Goal: Information Seeking & Learning: Check status

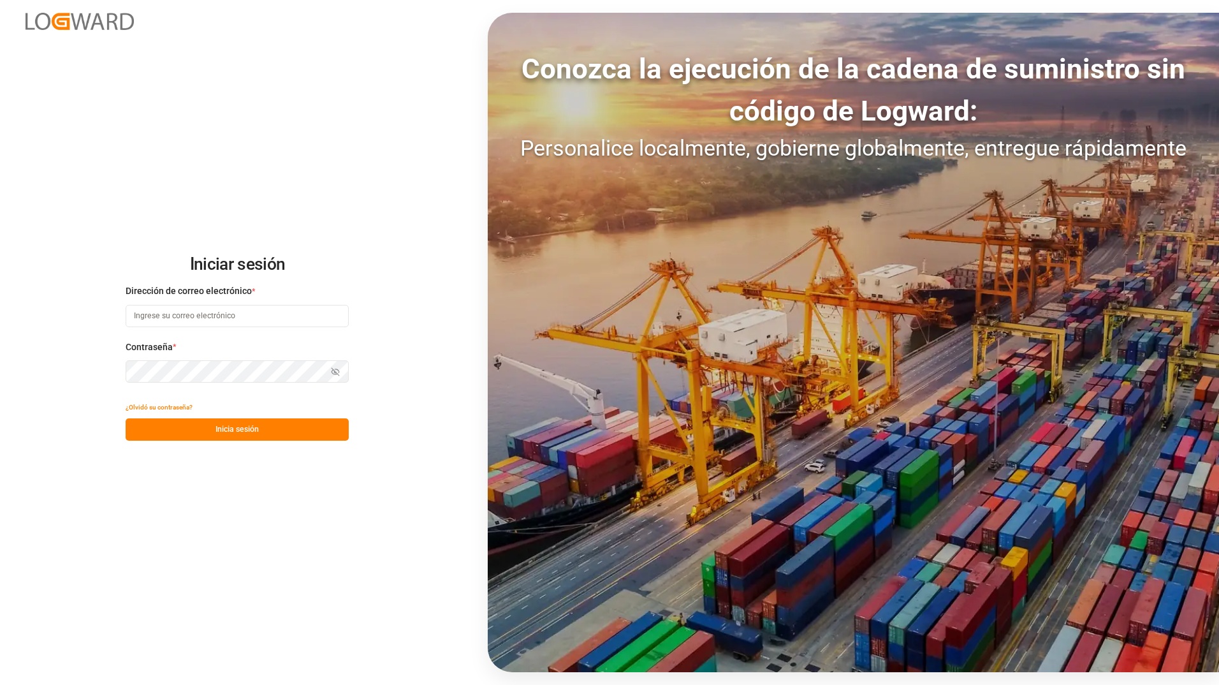
type input "[PERSON_NAME][EMAIL_ADDRESS][DOMAIN_NAME]"
click at [174, 434] on button "Inicia sesión" at bounding box center [237, 429] width 223 height 22
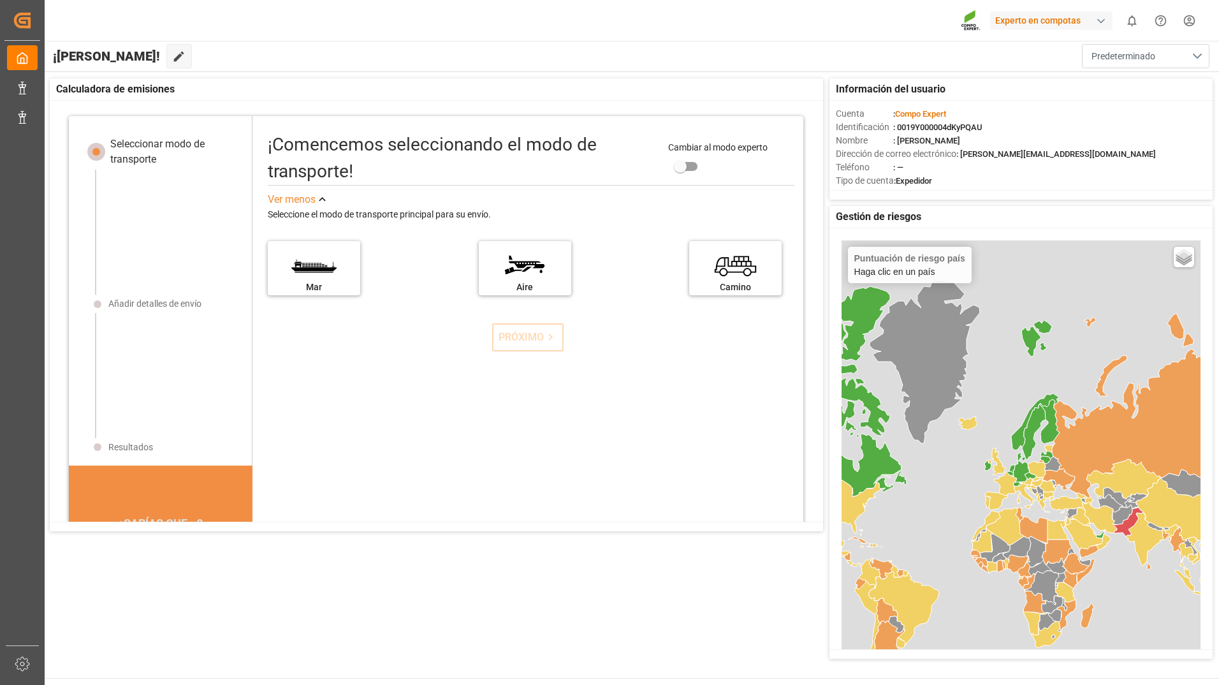
click at [1106, 61] on span "Predeterminado" at bounding box center [1123, 56] width 64 height 13
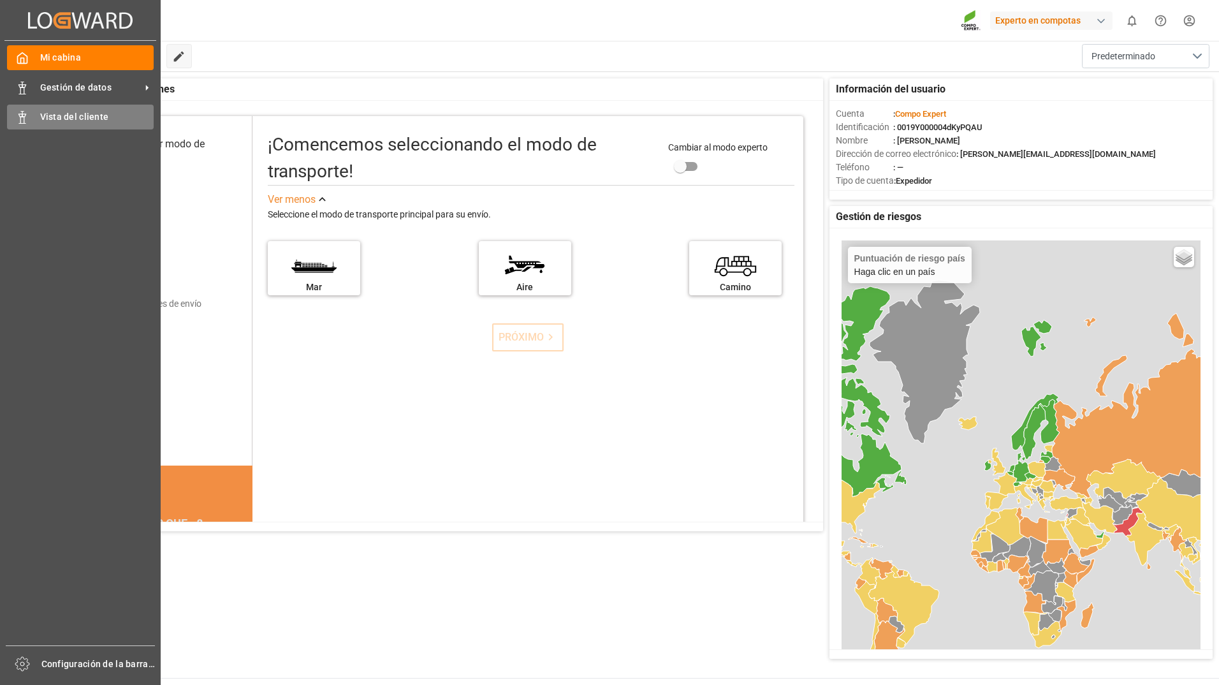
click at [38, 120] on div "Vista del cliente Vista del cliente" at bounding box center [80, 117] width 147 height 25
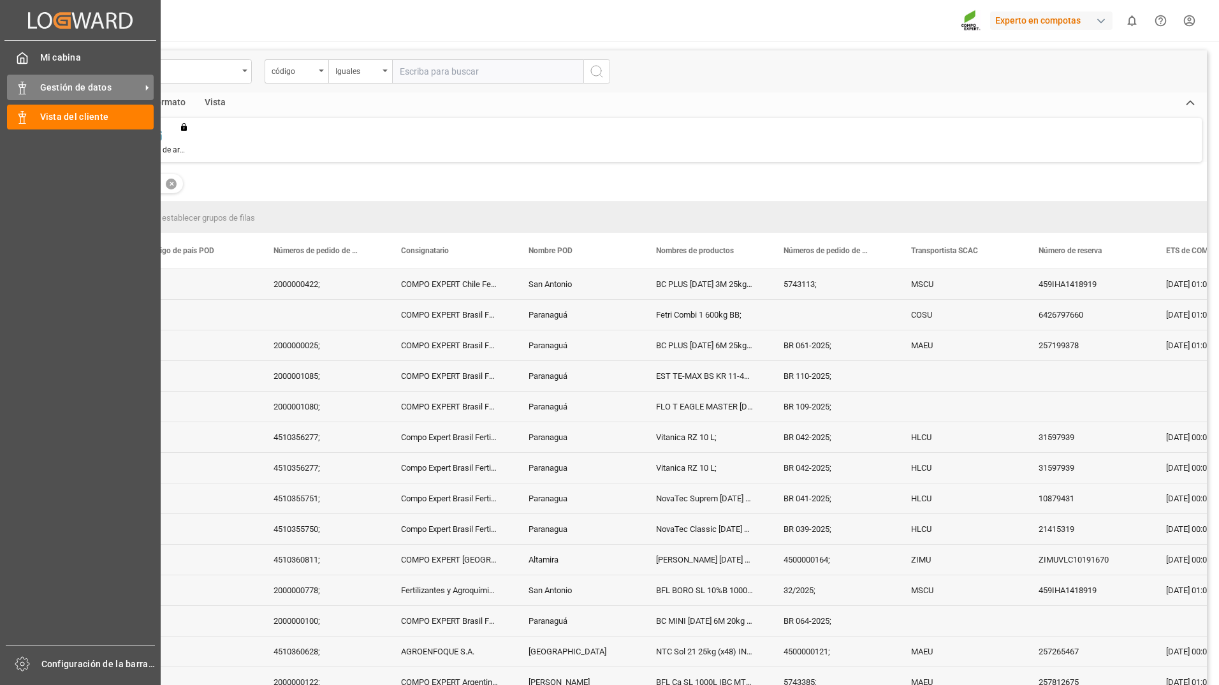
click at [32, 84] on div "Gestión de datos Gestión de datos" at bounding box center [80, 87] width 147 height 25
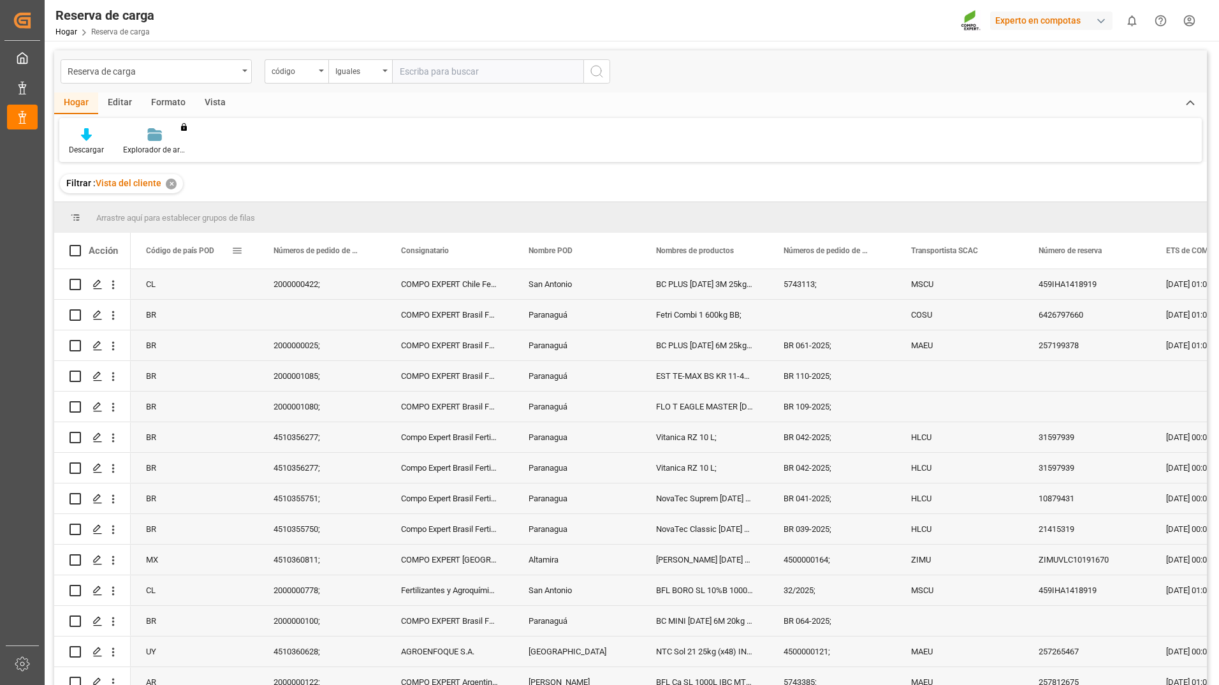
click at [240, 253] on span at bounding box center [236, 250] width 11 height 11
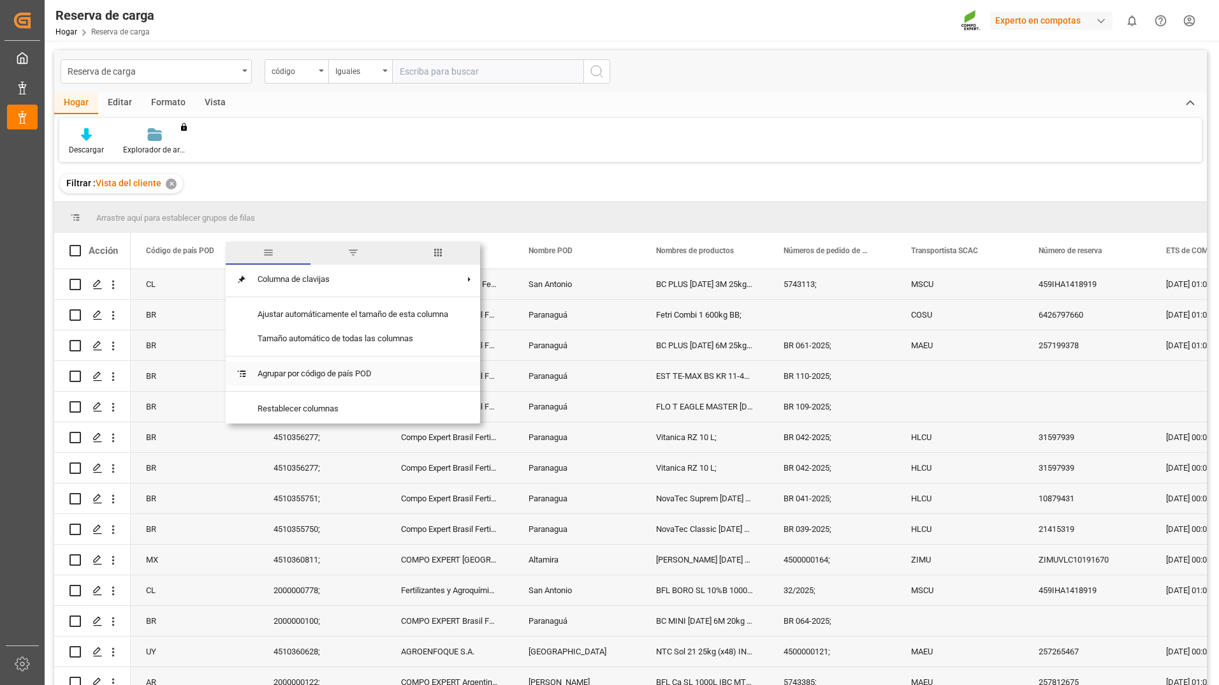
click at [340, 380] on span "Agrupar por código de país POD" at bounding box center [352, 373] width 211 height 24
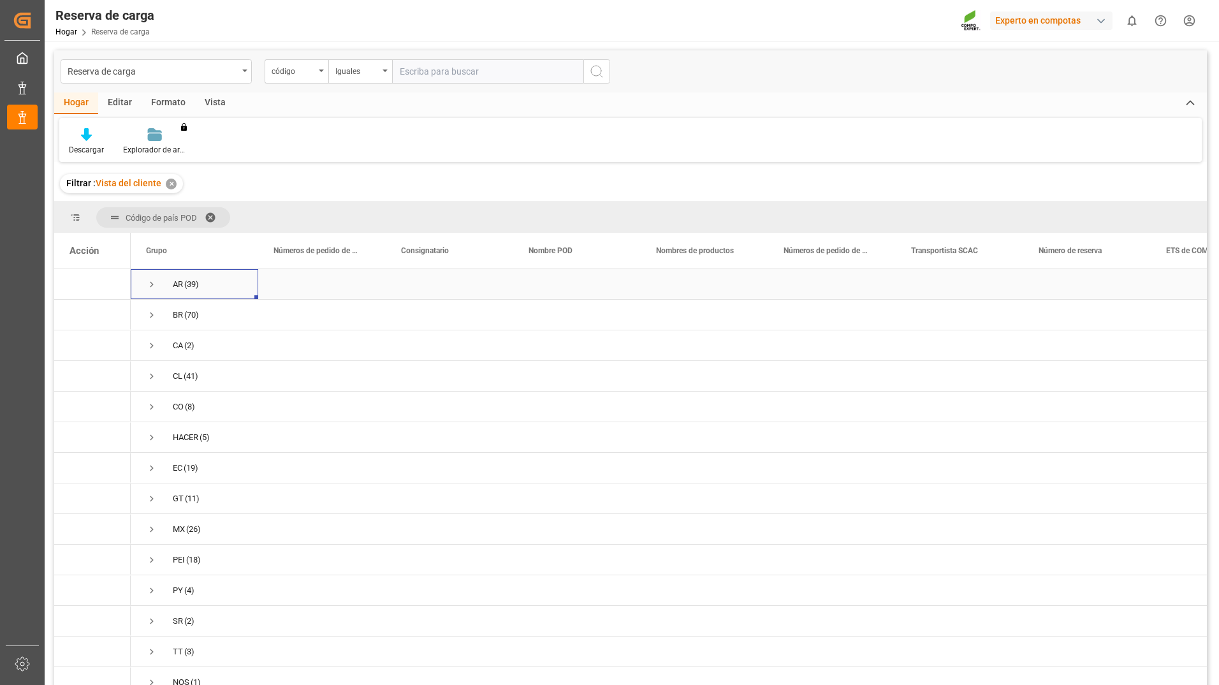
click at [151, 285] on span "Presione ESPACIO para seleccionar esta fila." at bounding box center [151, 284] width 11 height 11
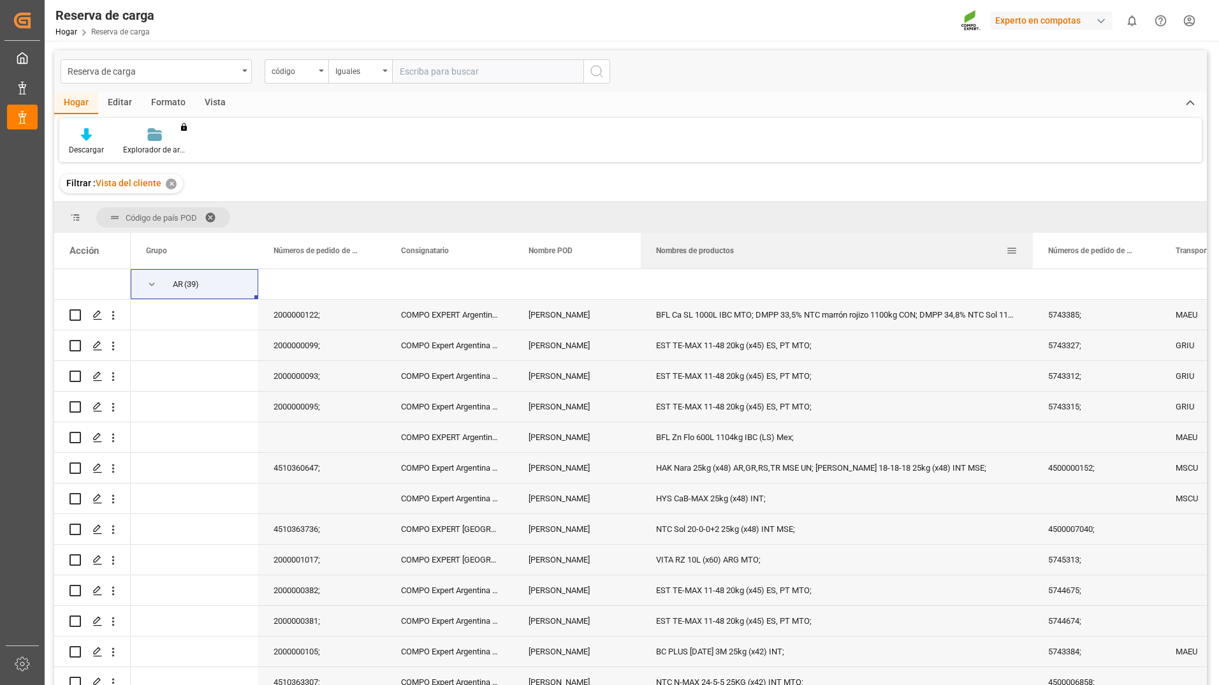
drag, startPoint x: 766, startPoint y: 254, endPoint x: 1031, endPoint y: 261, distance: 264.7
click at [1031, 261] on div at bounding box center [1032, 251] width 5 height 36
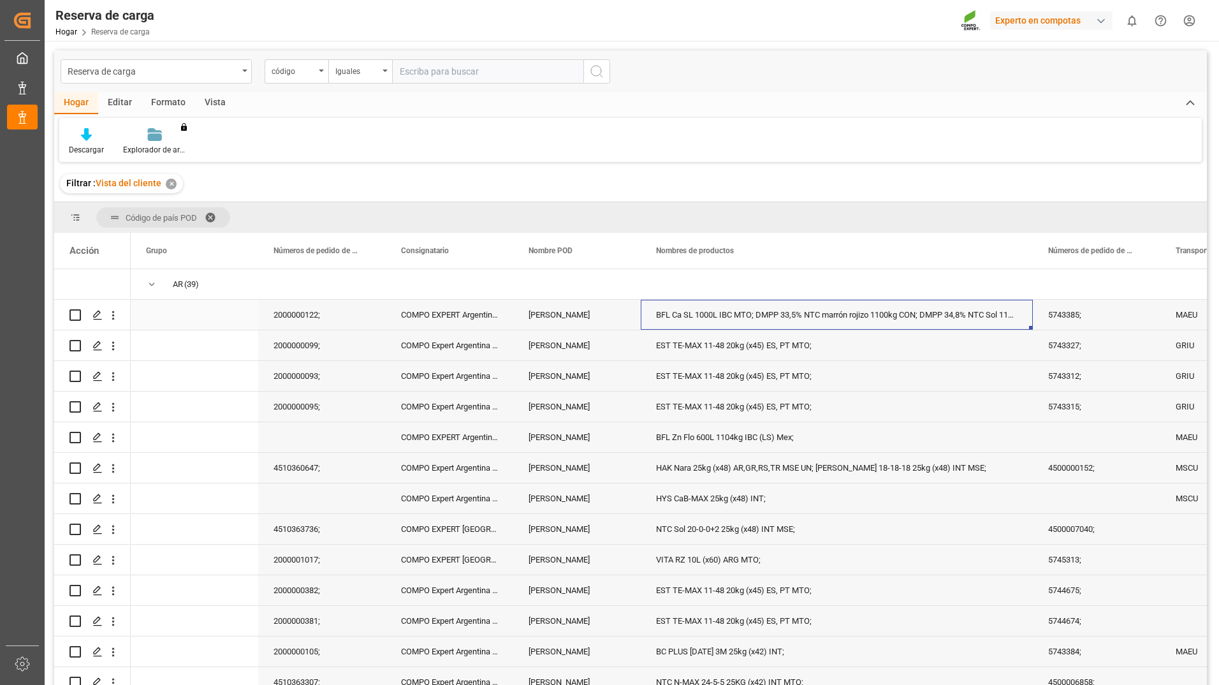
click at [833, 321] on div "BFL Ca SL 1000L IBC MTO; DMPP 33,5% NTC marrón rojizo 1100kg CON; DMPP 34,8% NT…" at bounding box center [837, 315] width 392 height 30
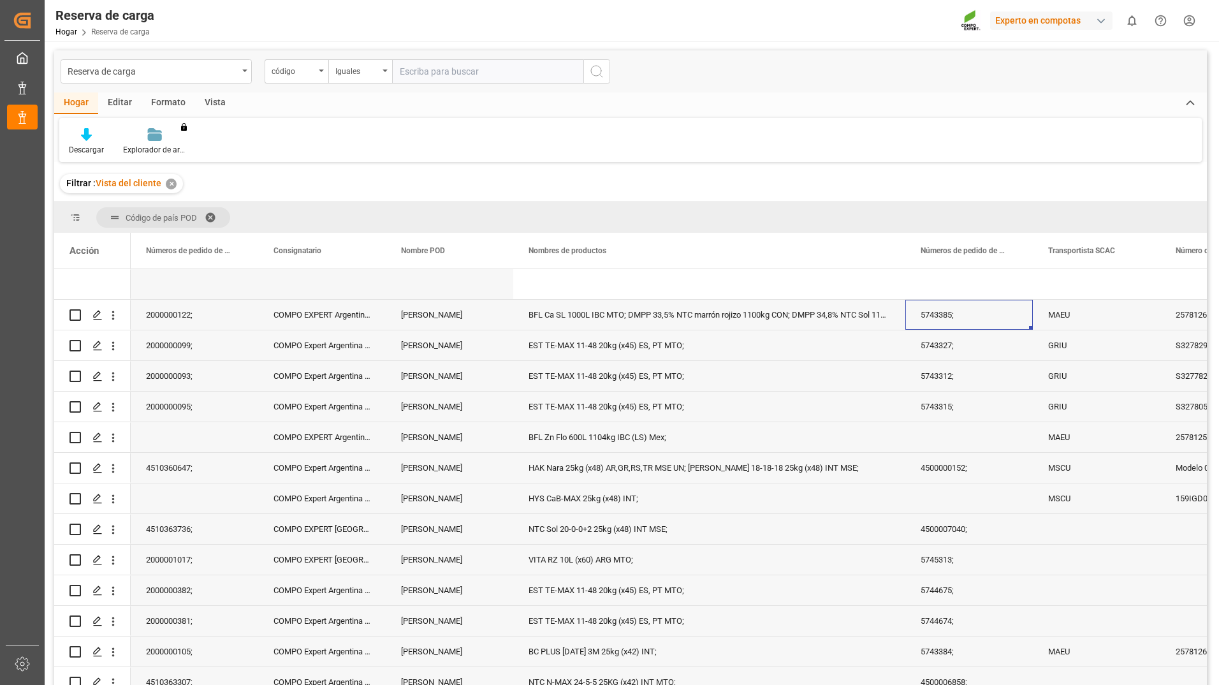
scroll to position [0, 978]
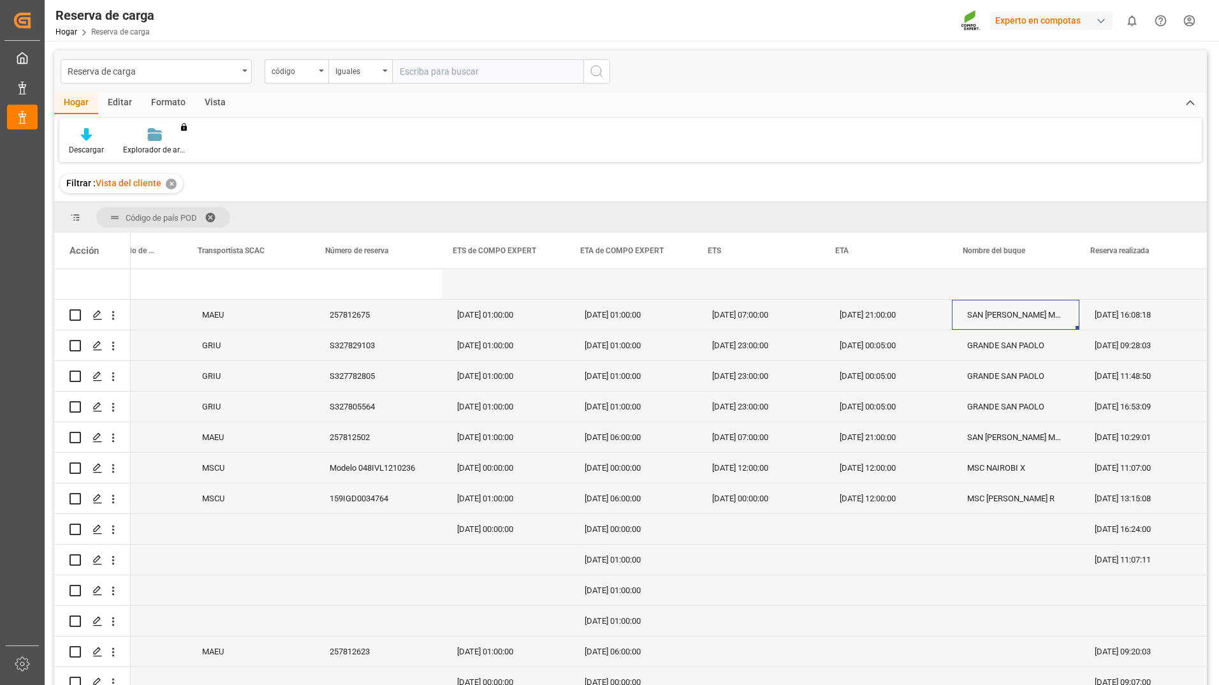
click at [989, 319] on div "SAN [PERSON_NAME] MAERSK" at bounding box center [1016, 315] width 128 height 30
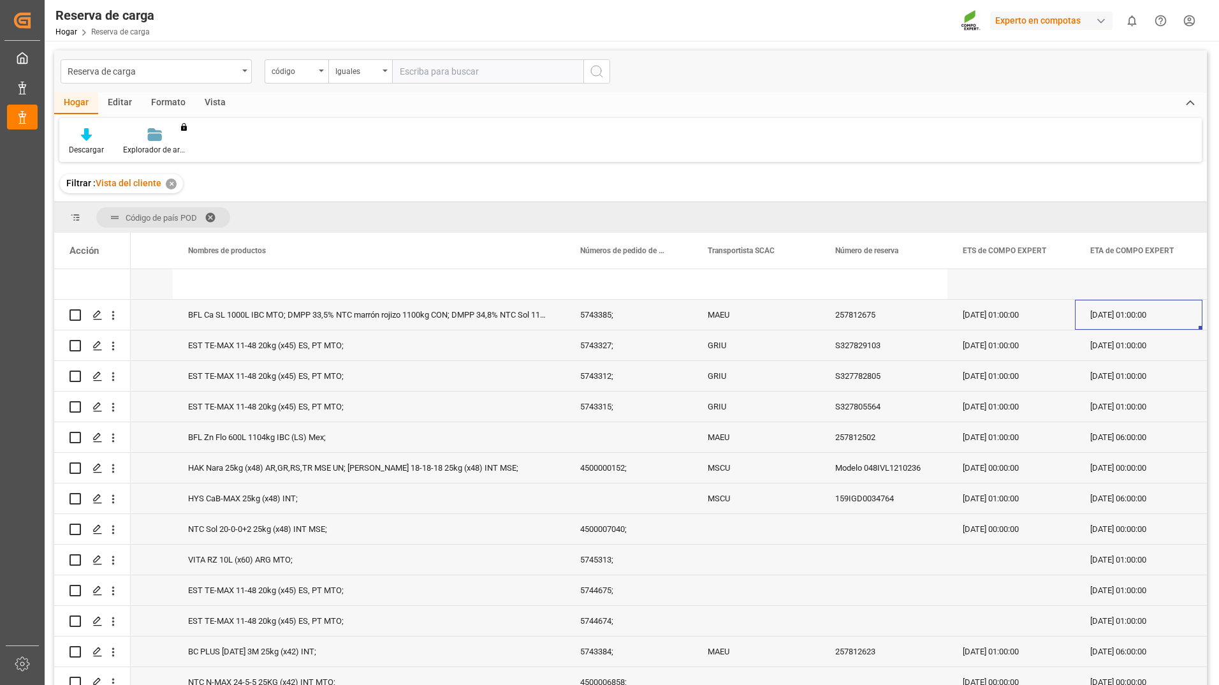
scroll to position [0, 0]
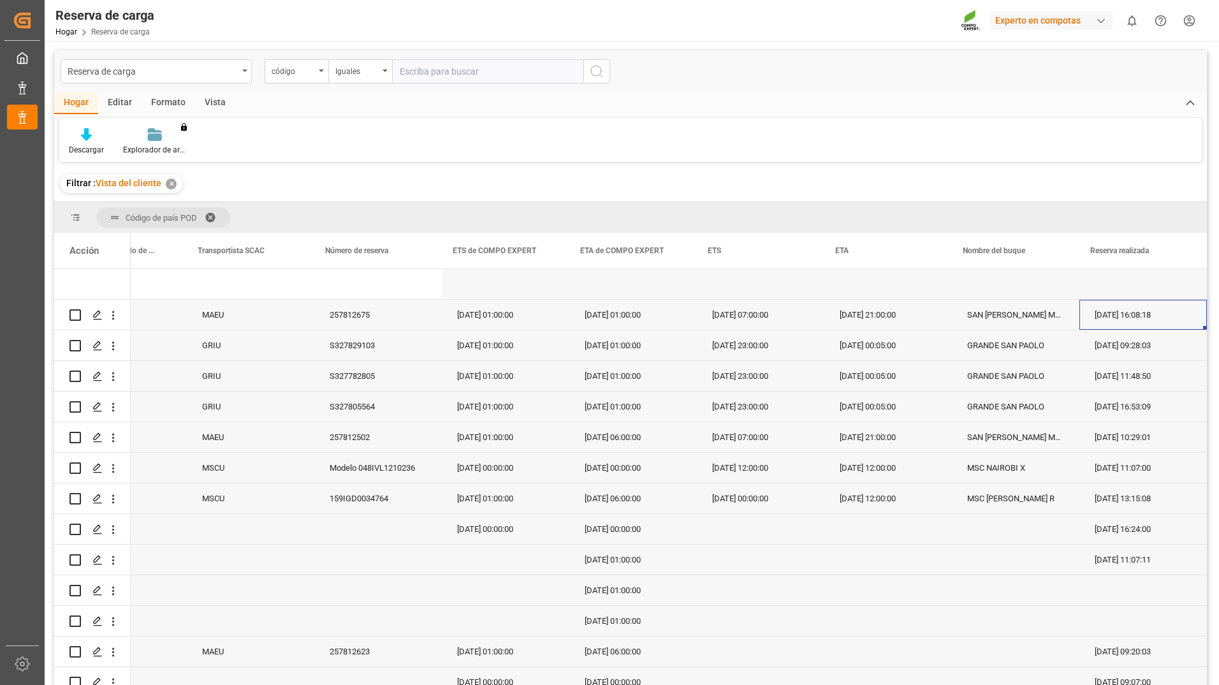
click at [1147, 316] on div "[DATE] 16:08:18" at bounding box center [1143, 315] width 128 height 30
click at [750, 324] on div "[DATE] 07:00:00" at bounding box center [761, 315] width 128 height 30
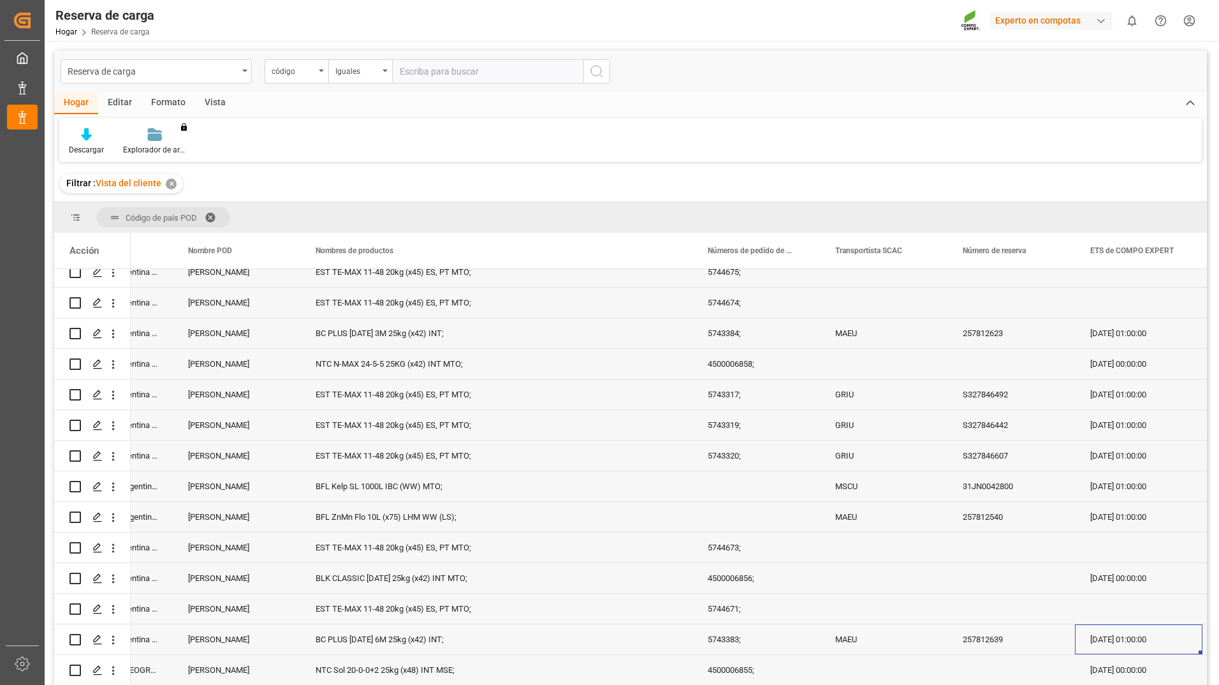
scroll to position [0, 468]
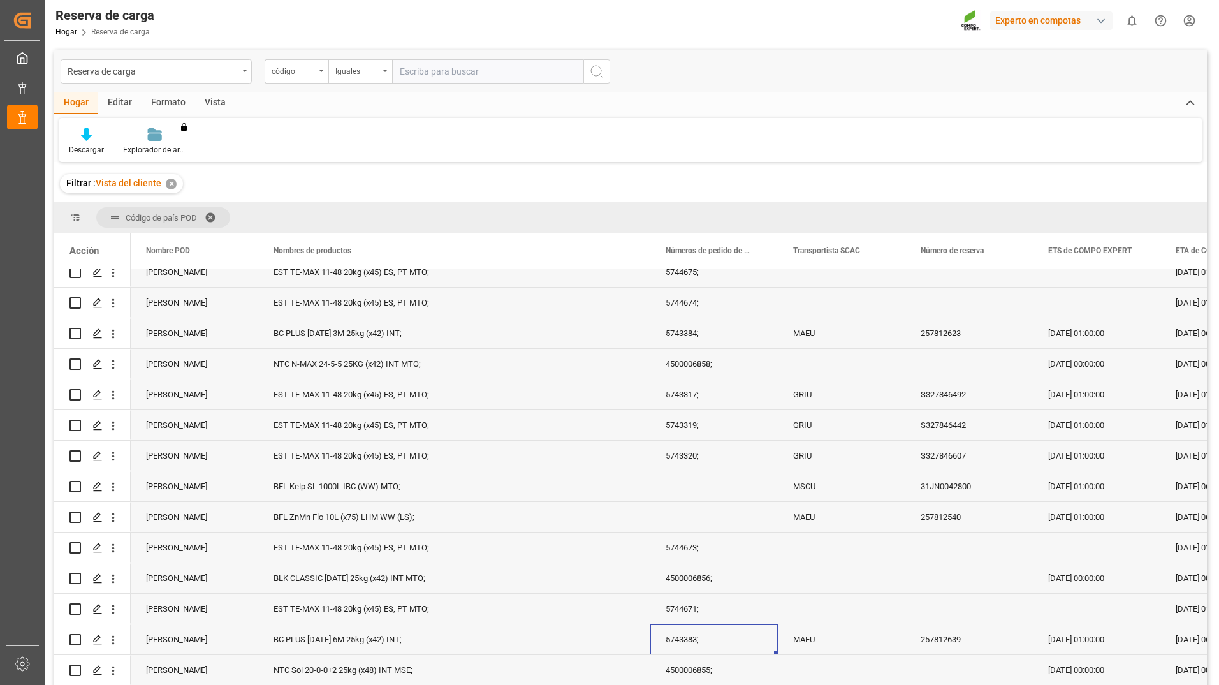
click at [703, 581] on div "4500006856;" at bounding box center [714, 578] width 128 height 30
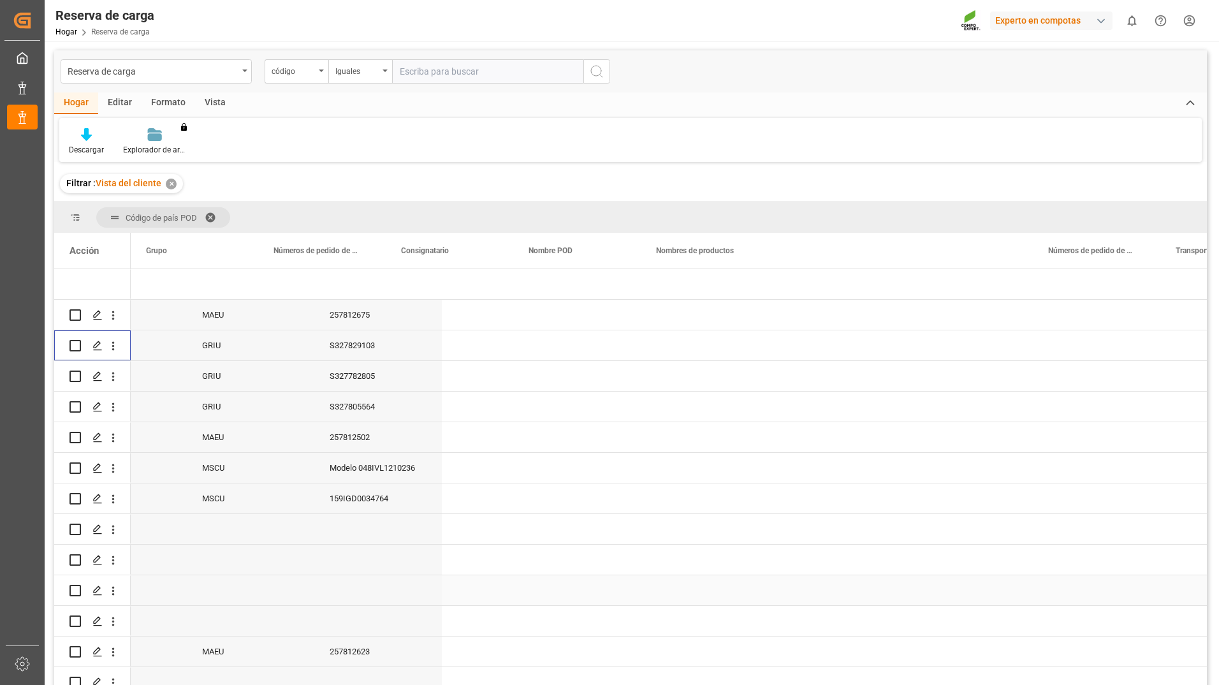
scroll to position [0, 0]
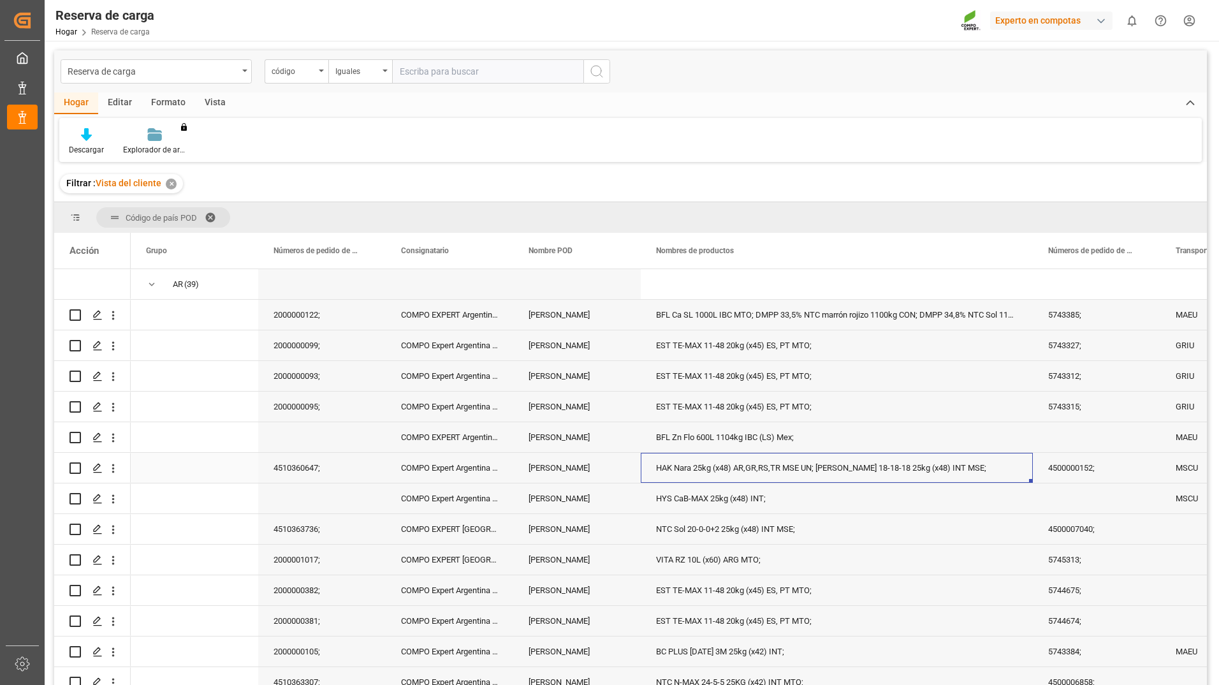
click at [864, 467] on div "HAK Nara 25kg (x48) AR,GR,RS,TR MSE UN; [PERSON_NAME] 18-18-18 25kg (x48) INT M…" at bounding box center [837, 468] width 392 height 30
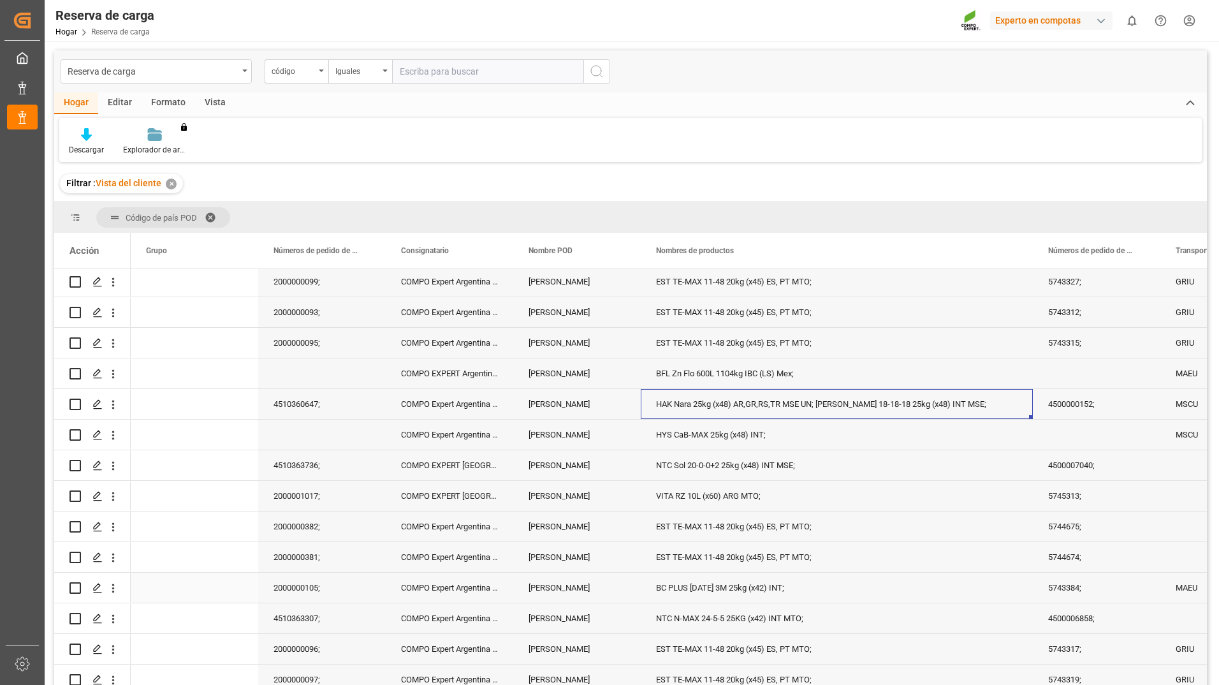
click at [842, 579] on div "BC PLUS [DATE] 3M 25kg (x42) INT;" at bounding box center [837, 587] width 392 height 30
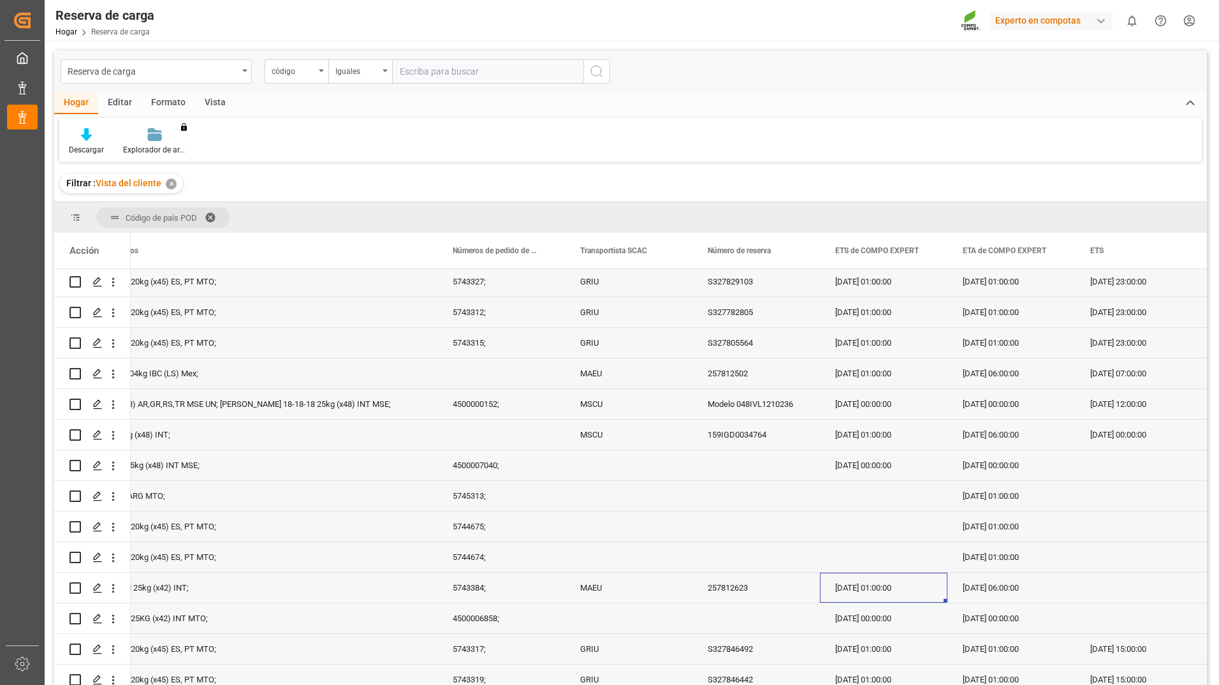
click at [893, 594] on div "[DATE] 01:00:00" at bounding box center [884, 587] width 128 height 30
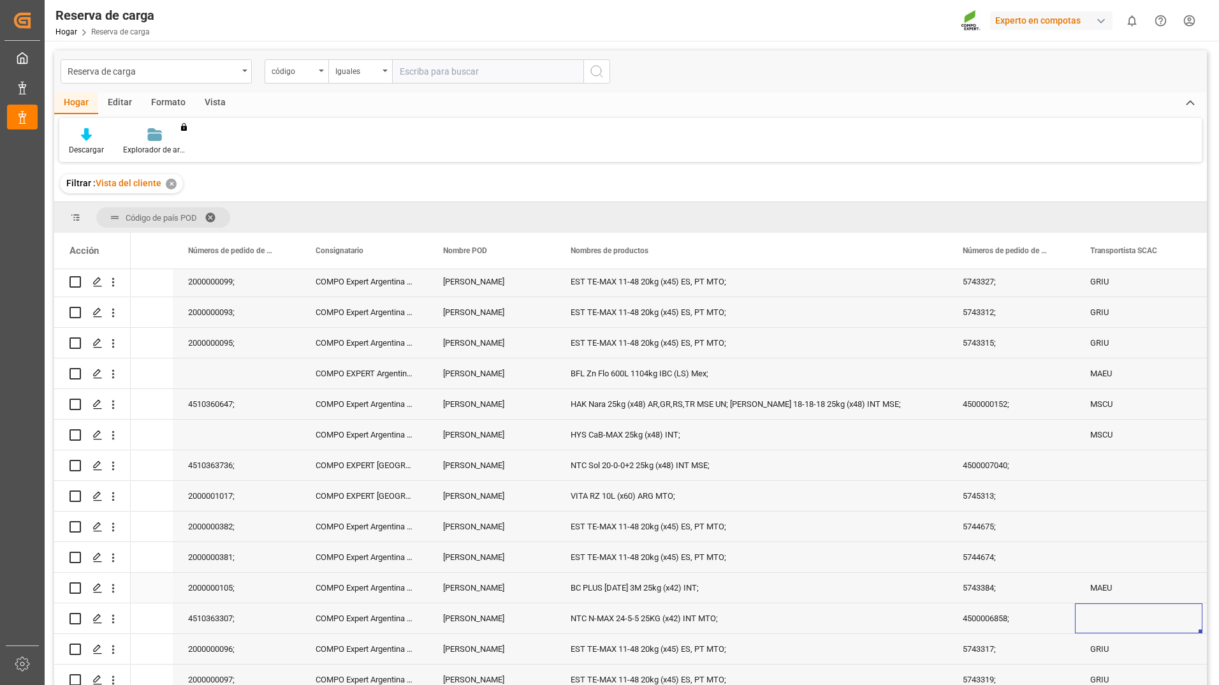
scroll to position [0, 85]
click at [412, 66] on input "text" at bounding box center [487, 71] width 191 height 24
paste input "6200000308"
type input "6200000308"
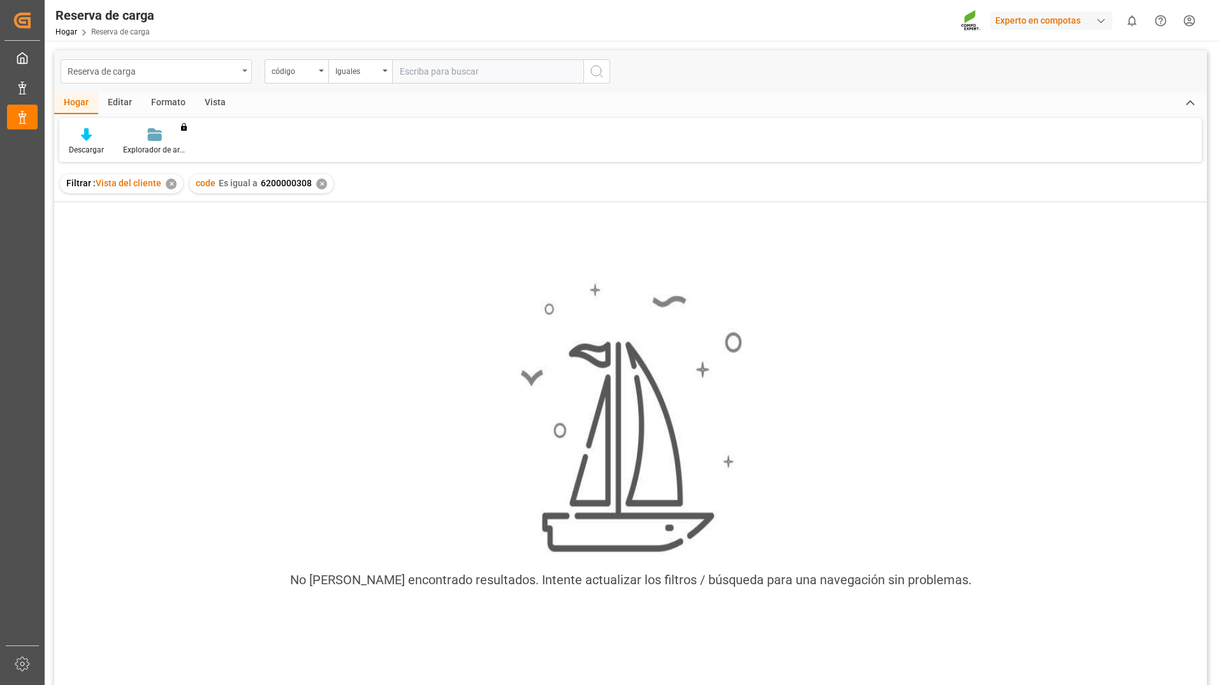
click at [120, 73] on div "Reserva de carga" at bounding box center [153, 70] width 170 height 16
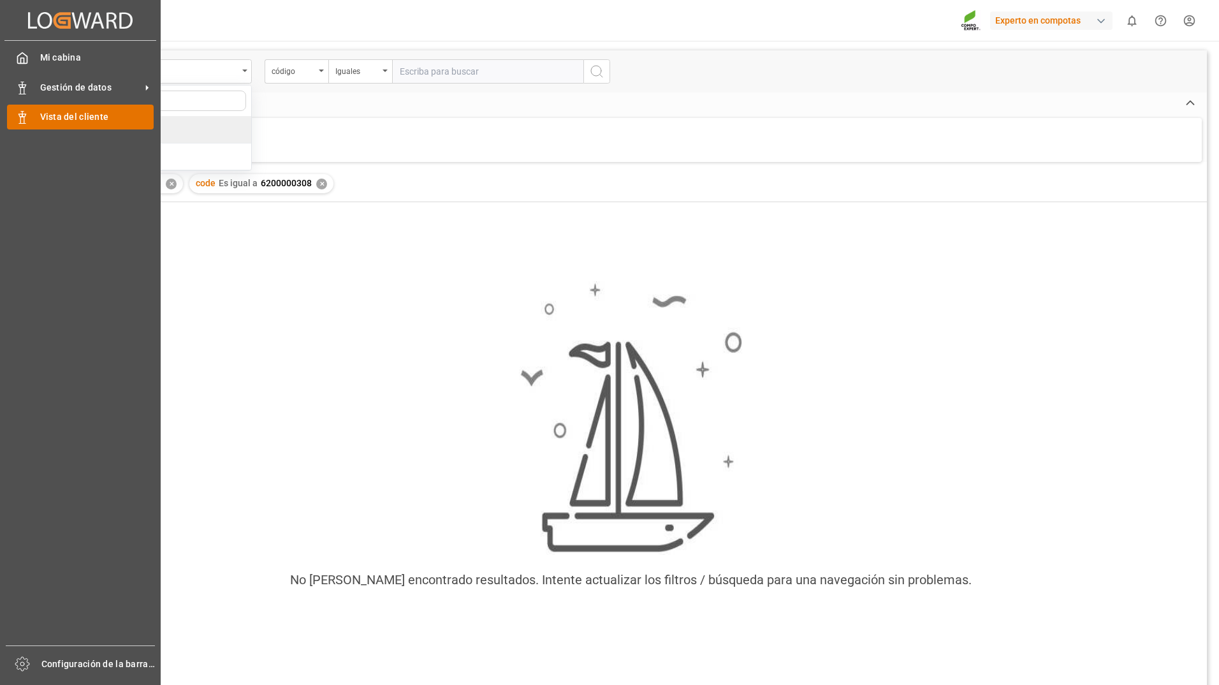
click at [34, 120] on div "Vista del cliente Vista del cliente" at bounding box center [80, 117] width 147 height 25
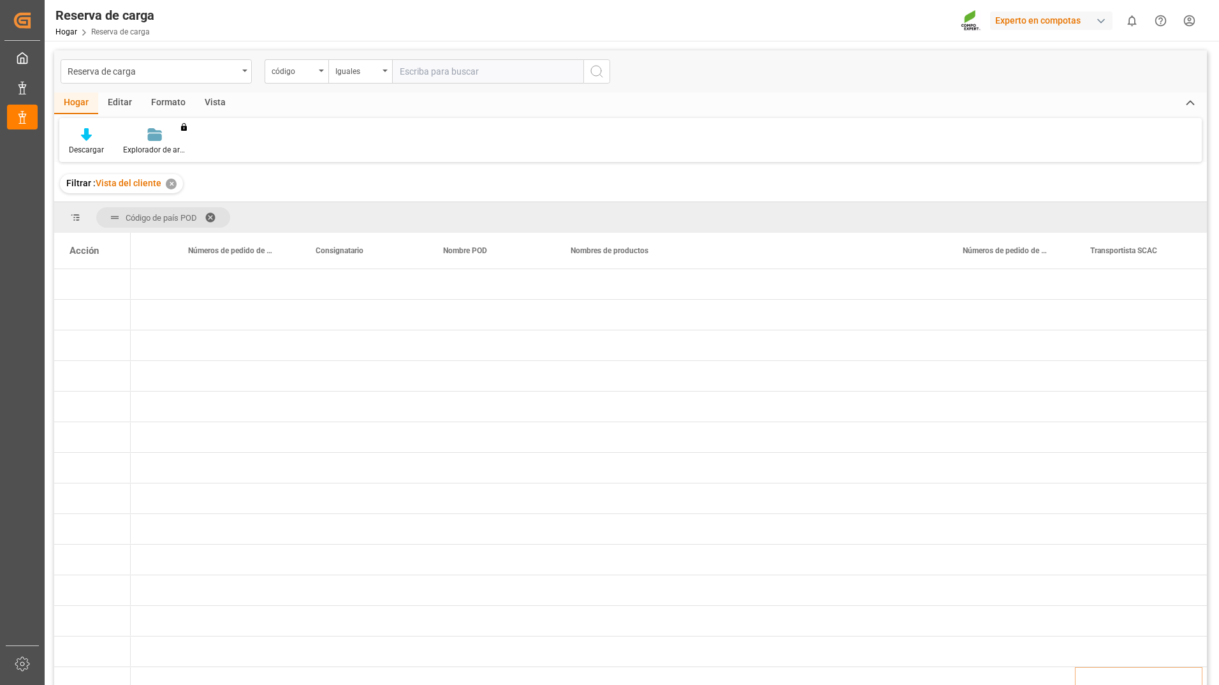
click at [210, 215] on span at bounding box center [215, 217] width 20 height 11
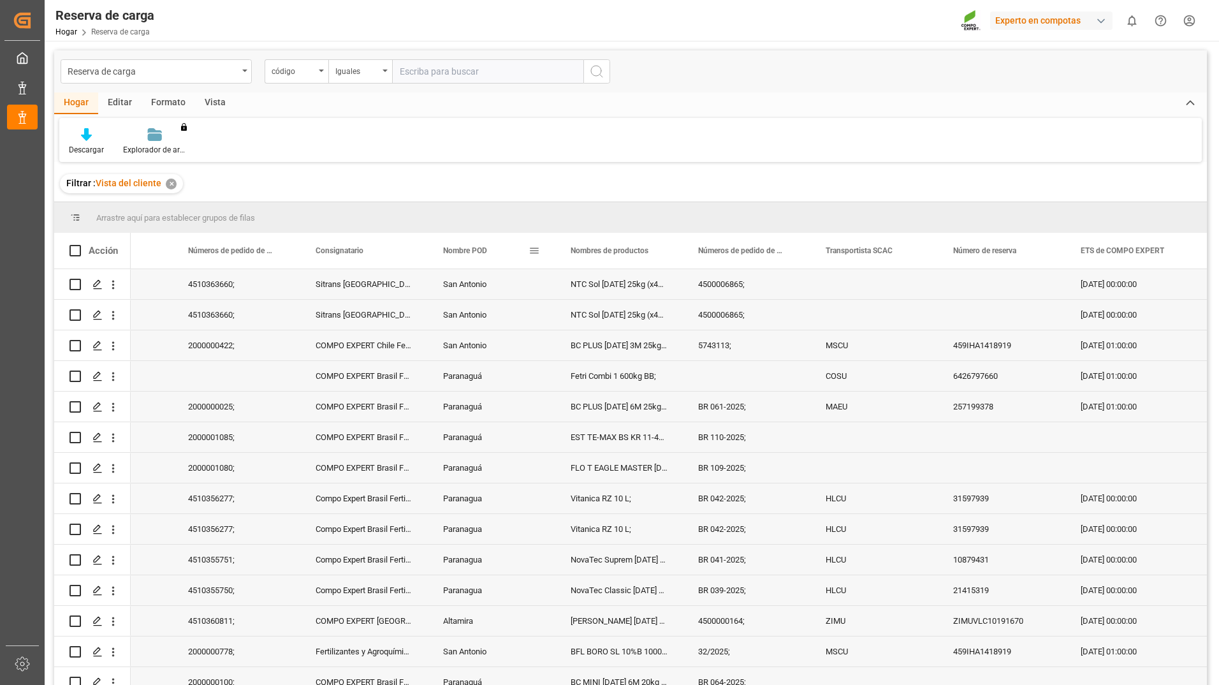
click at [533, 253] on span at bounding box center [534, 250] width 11 height 11
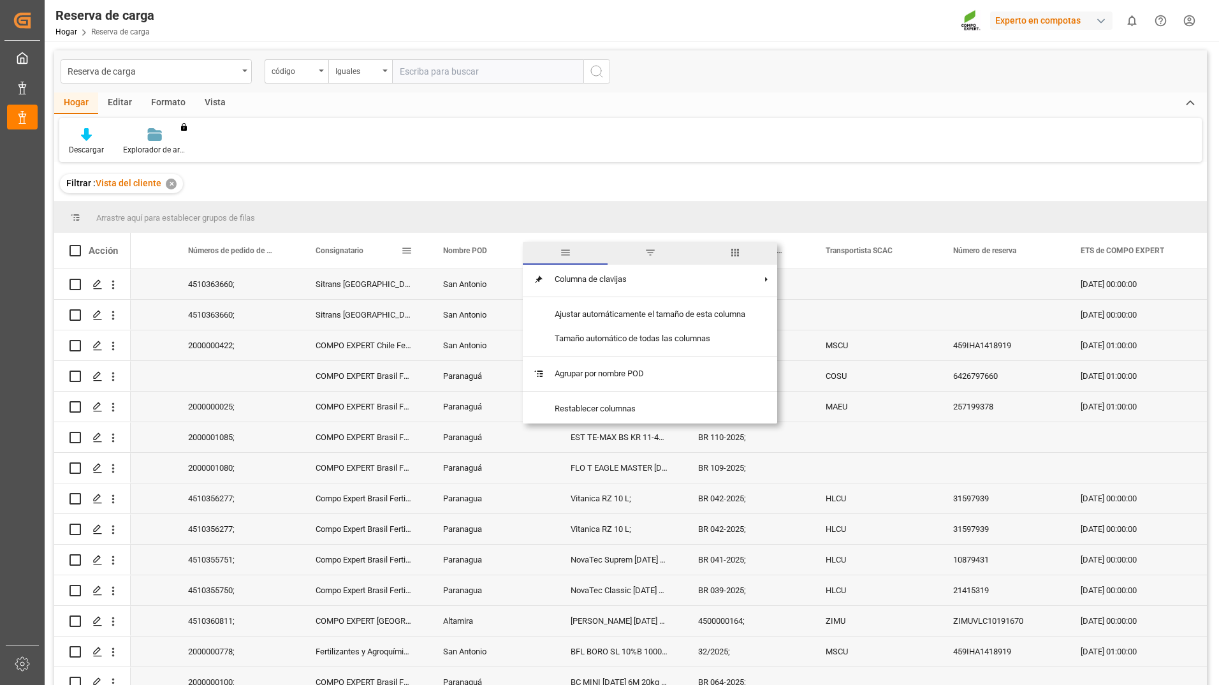
click at [381, 252] on div "Consignatario" at bounding box center [358, 251] width 85 height 36
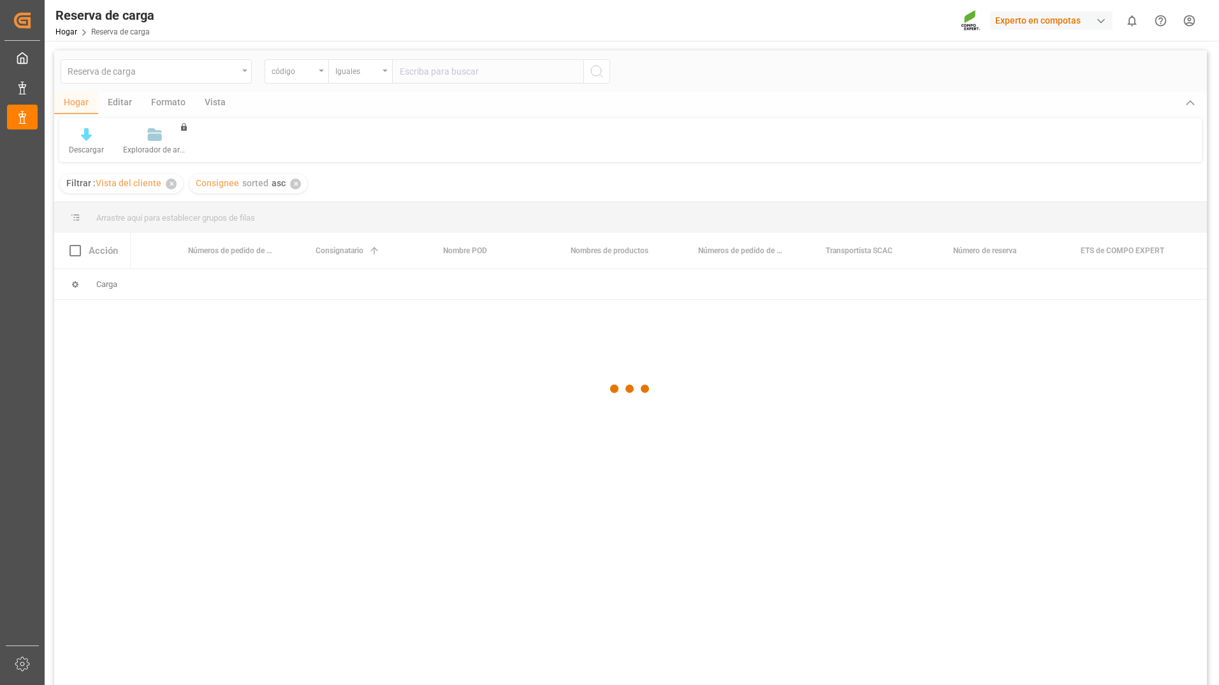
click at [406, 255] on div at bounding box center [630, 388] width 1153 height 677
click at [403, 251] on span at bounding box center [406, 250] width 11 height 11
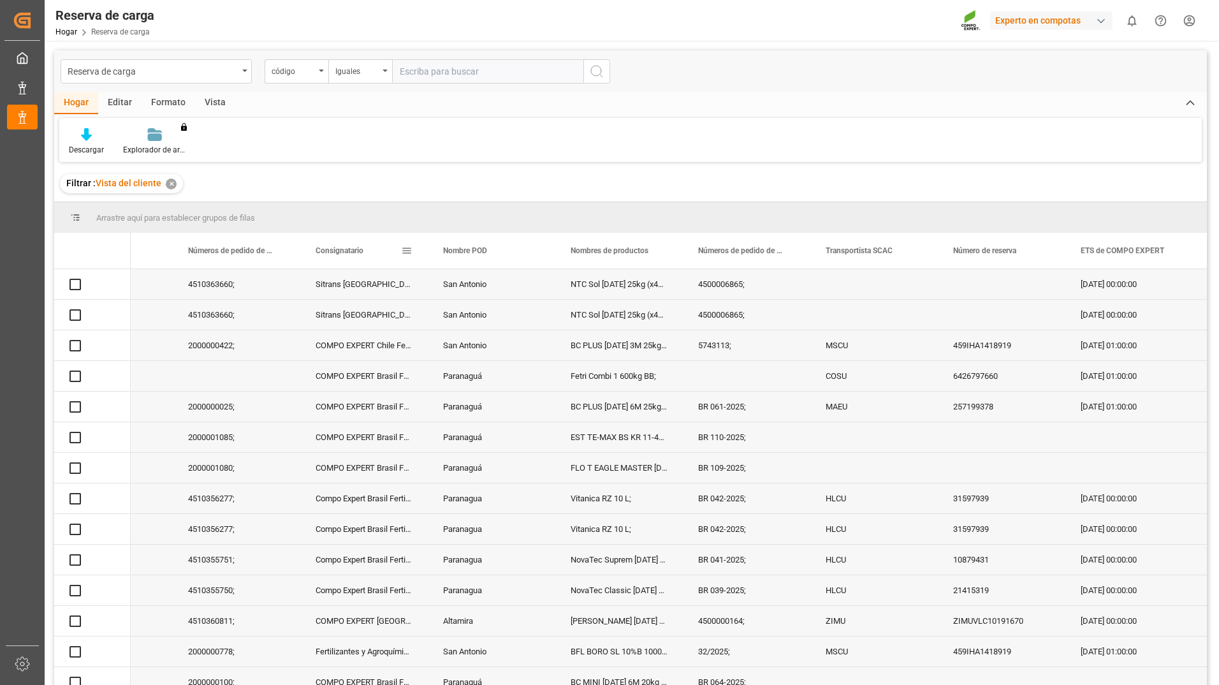
click at [403, 251] on span at bounding box center [406, 250] width 11 height 11
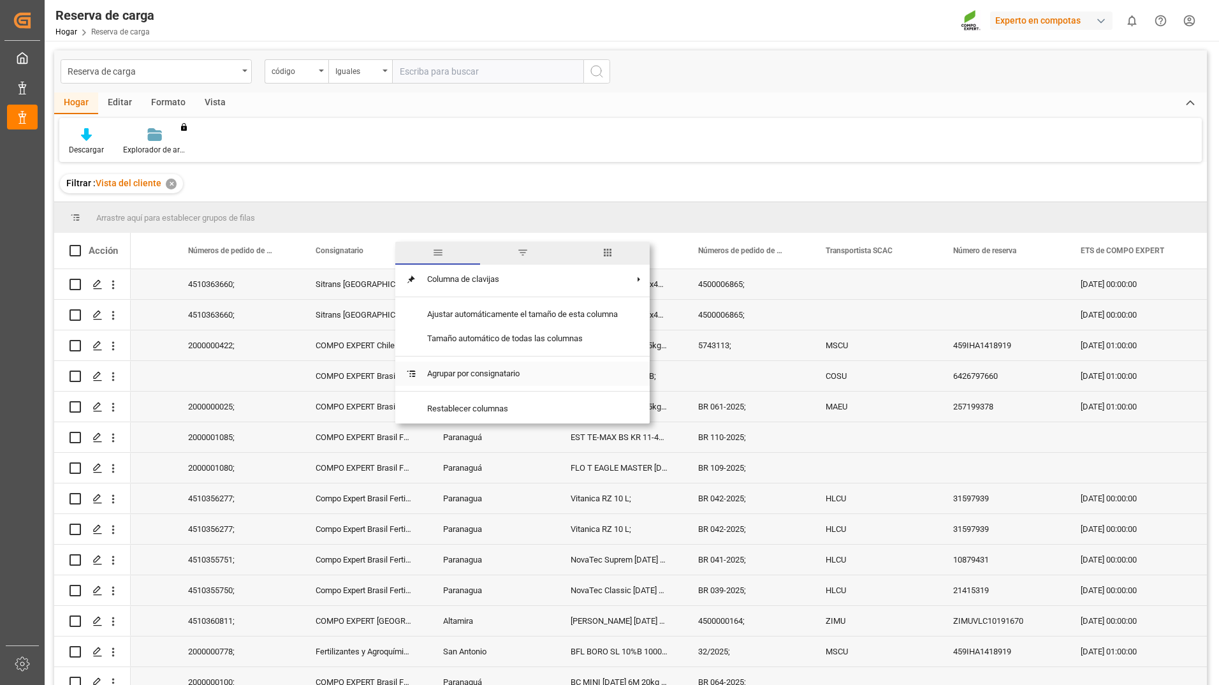
click at [472, 368] on span "Agrupar por consignatario" at bounding box center [522, 373] width 211 height 24
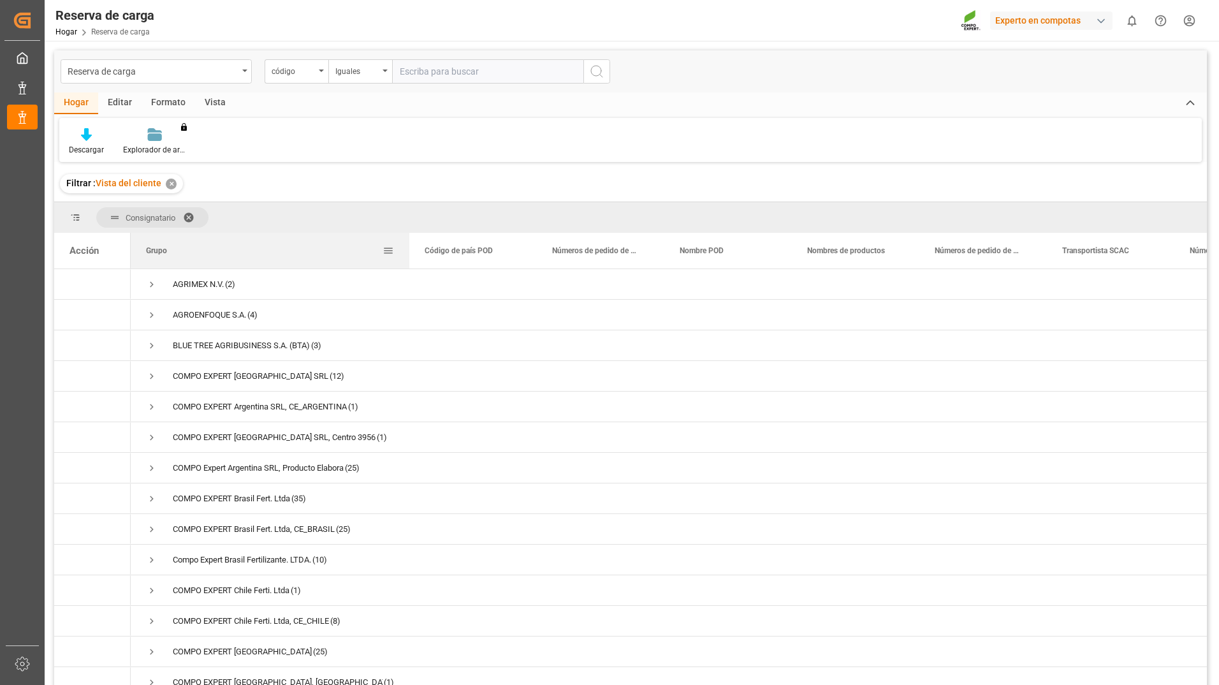
drag, startPoint x: 257, startPoint y: 258, endPoint x: 412, endPoint y: 247, distance: 155.9
click at [412, 247] on div at bounding box center [409, 251] width 5 height 36
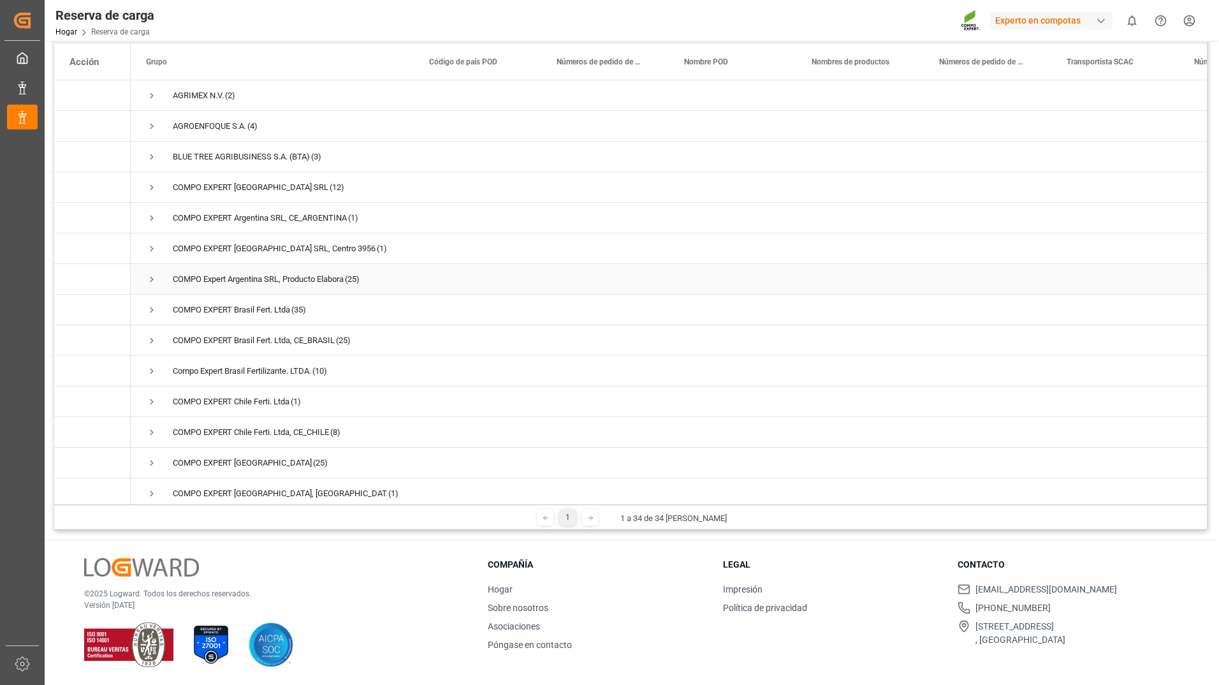
click at [152, 279] on span "Presione ESPACIO para seleccionar esta fila." at bounding box center [151, 278] width 11 height 11
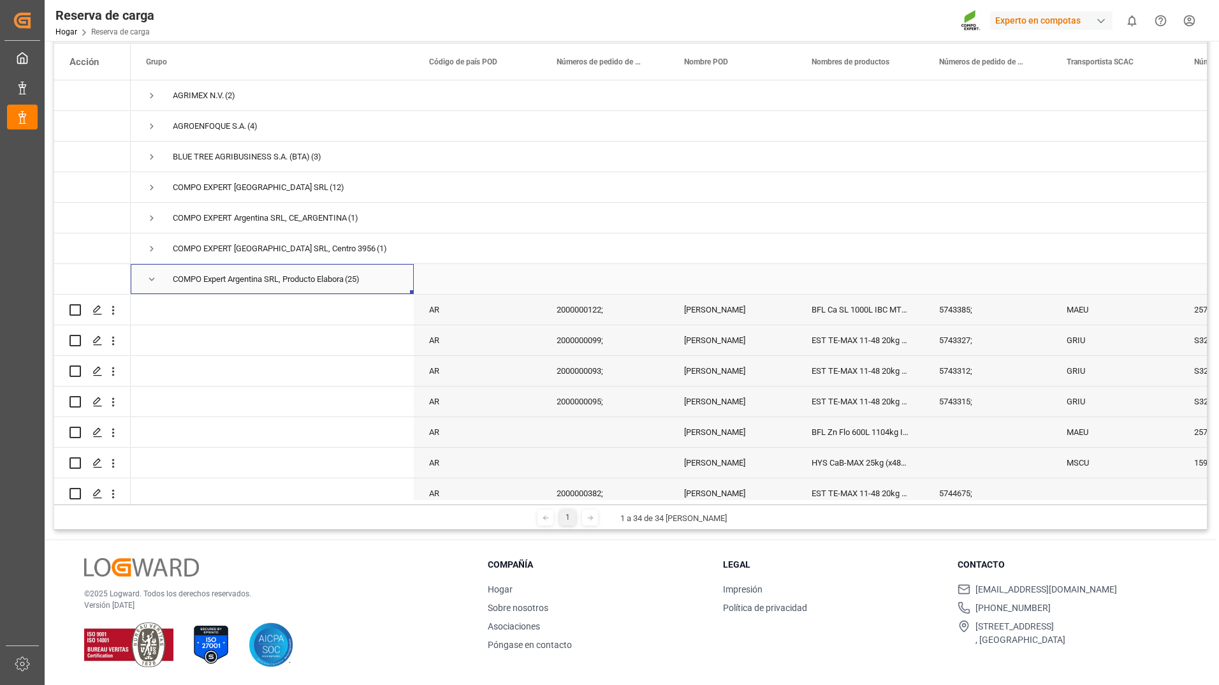
click at [152, 280] on span "Presione ESPACIO para seleccionar esta fila." at bounding box center [151, 278] width 11 height 11
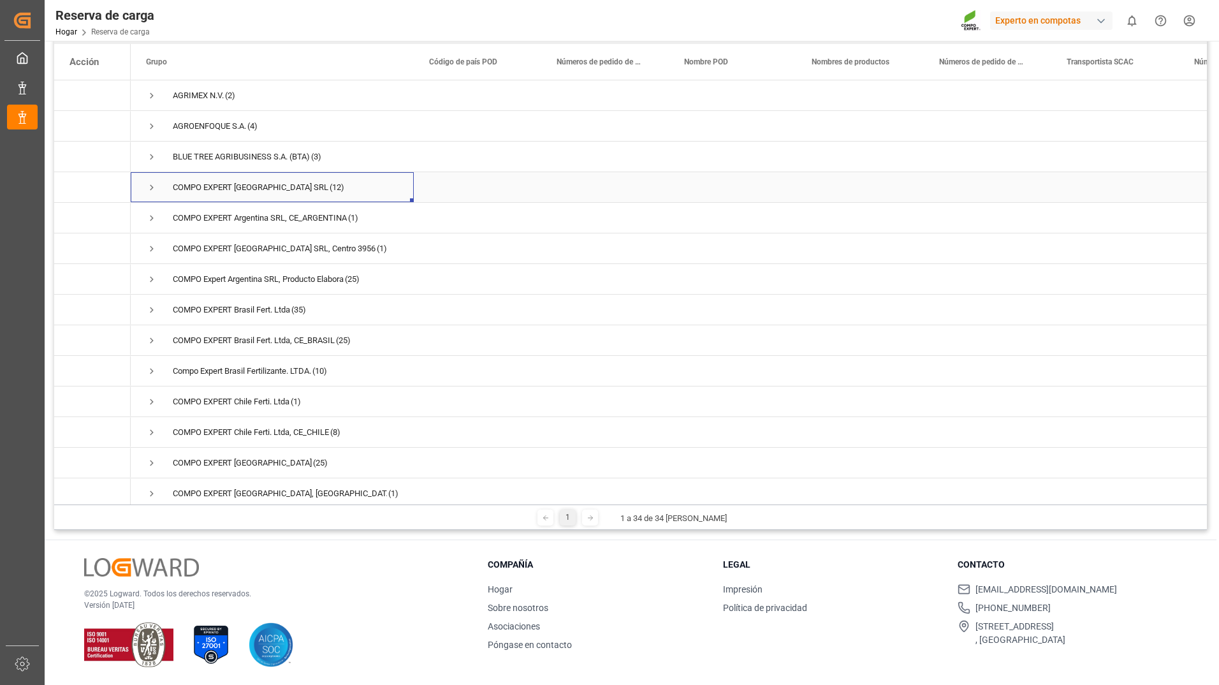
click at [147, 184] on span "Presione ESPACIO para seleccionar esta fila." at bounding box center [151, 187] width 11 height 11
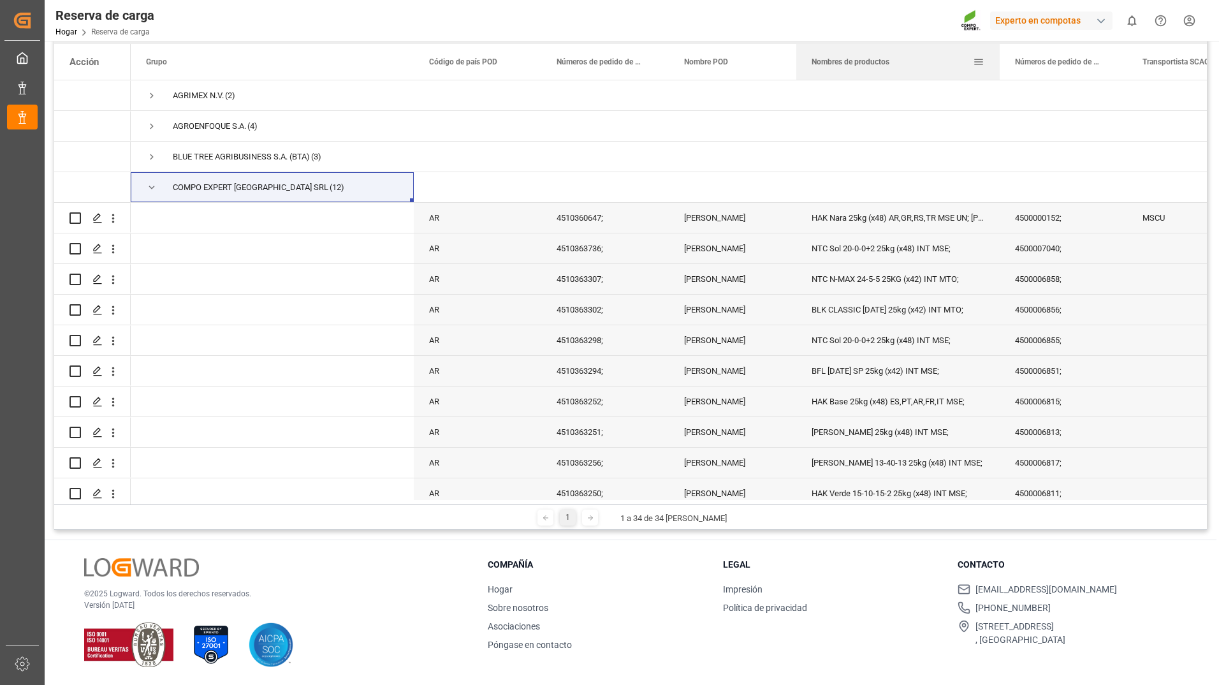
drag, startPoint x: 922, startPoint y: 59, endPoint x: 1005, endPoint y: 55, distance: 83.6
click at [1002, 55] on div at bounding box center [999, 62] width 5 height 36
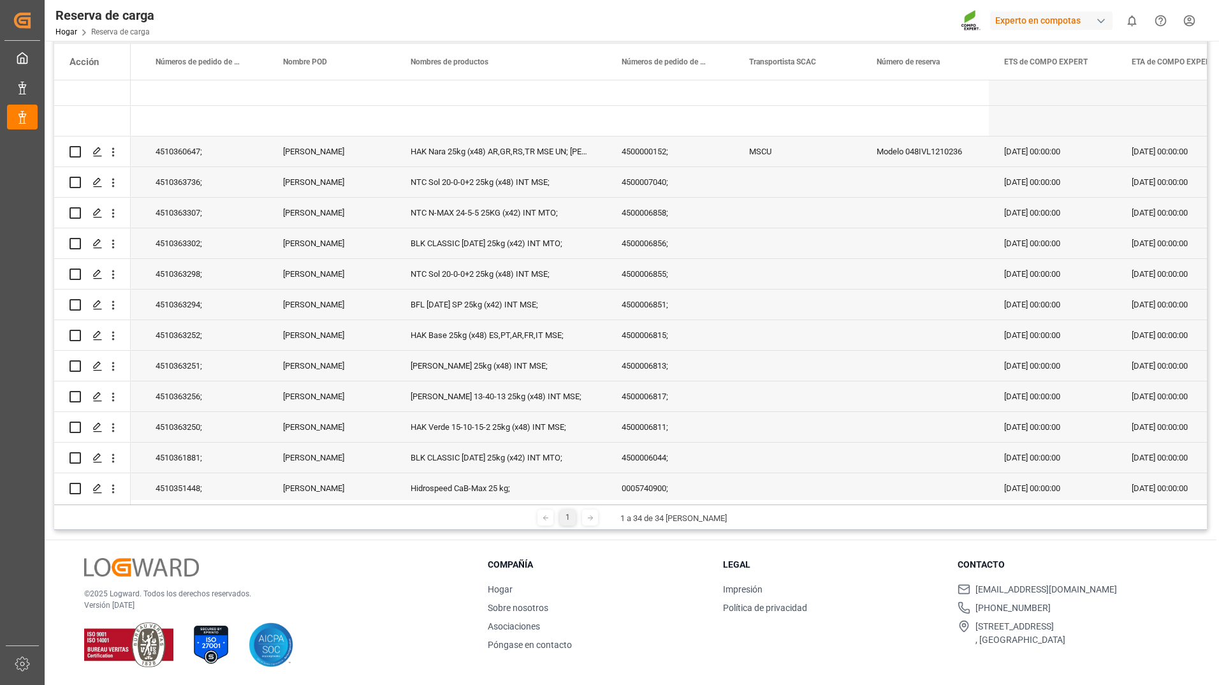
scroll to position [128, 0]
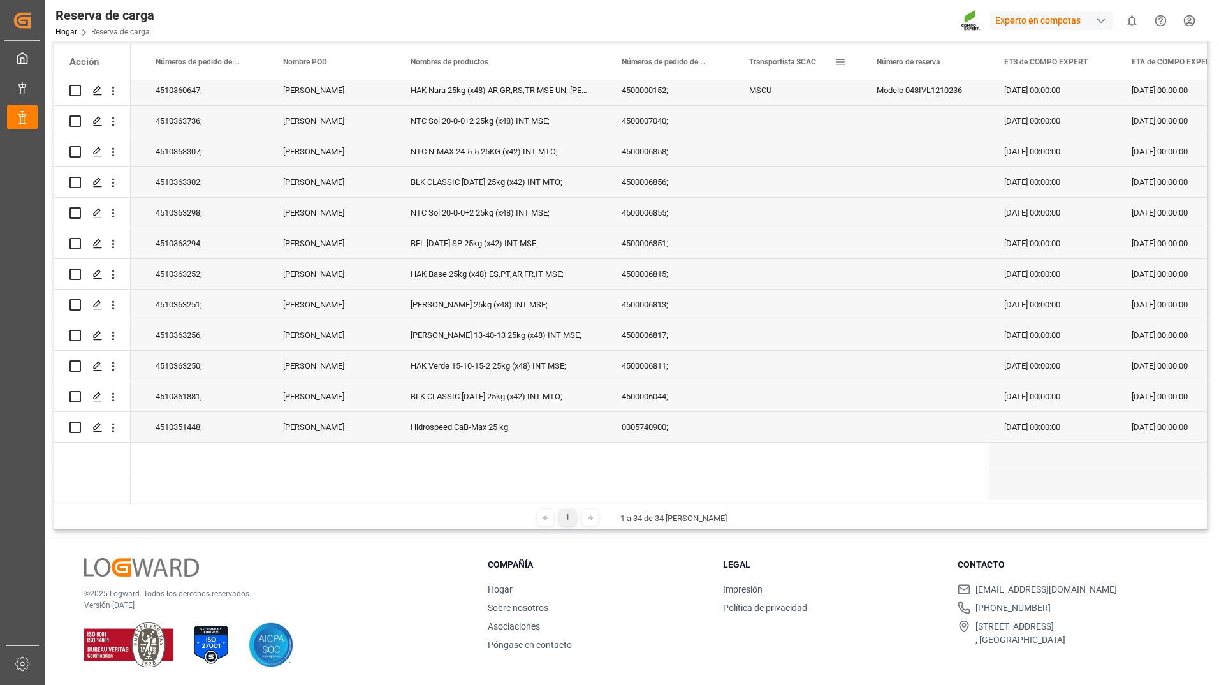
click at [735, 69] on div "Transportista SCAC" at bounding box center [798, 62] width 128 height 36
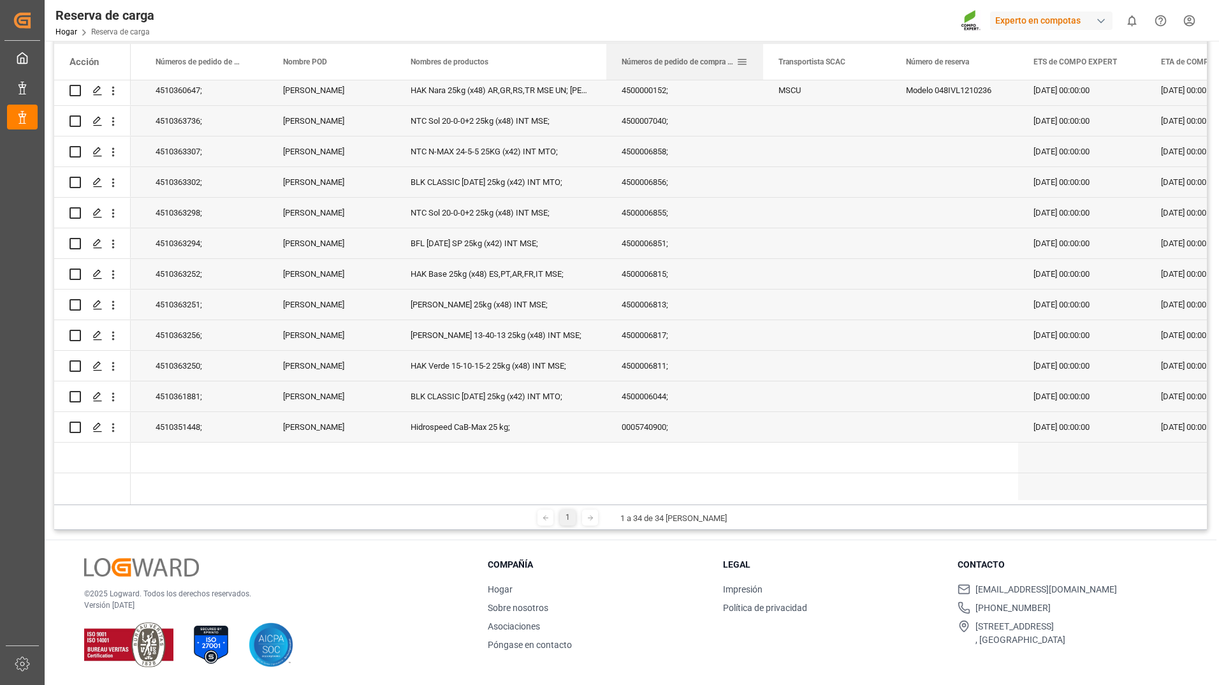
drag, startPoint x: 733, startPoint y: 71, endPoint x: 791, endPoint y: 69, distance: 58.7
click at [766, 69] on div at bounding box center [763, 62] width 5 height 36
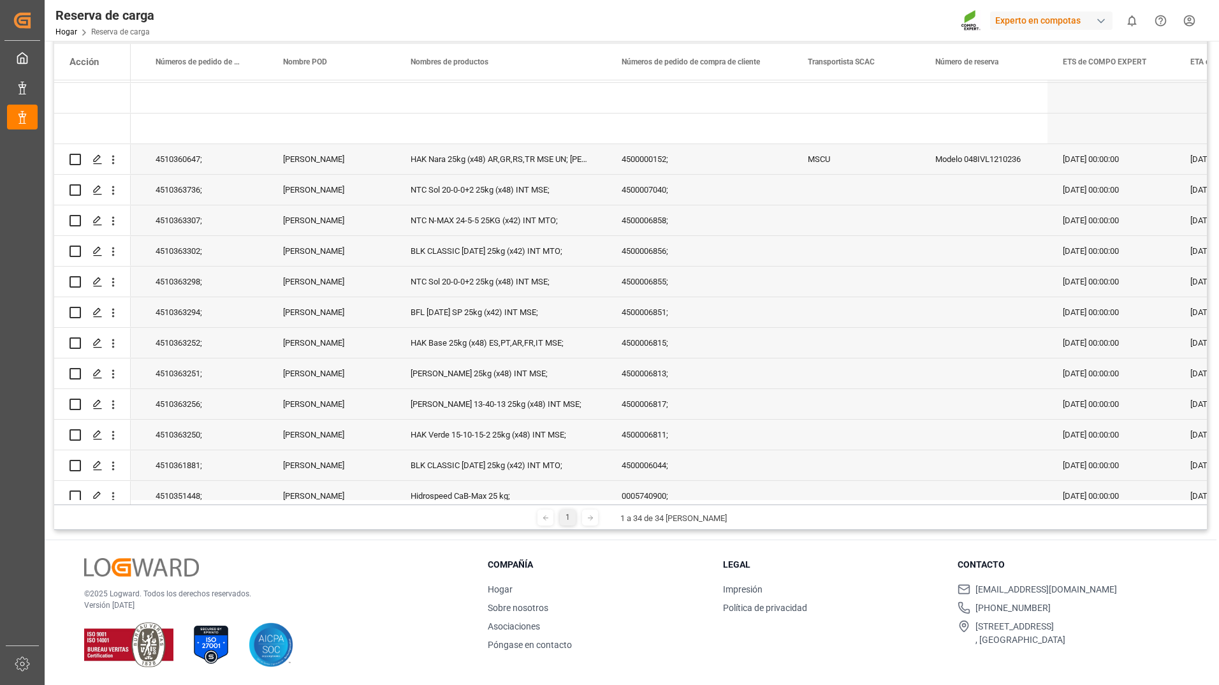
scroll to position [0, 0]
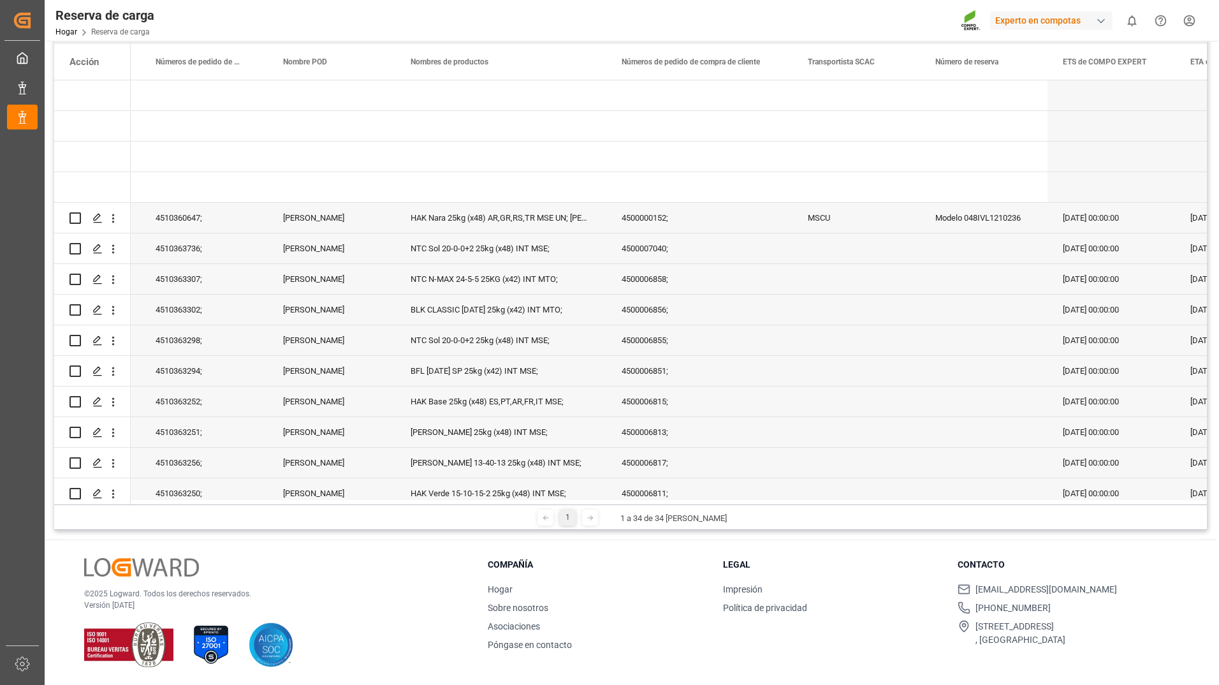
click at [921, 237] on div "Presione ESPACIO para seleccionar esta fila." at bounding box center [984, 248] width 128 height 30
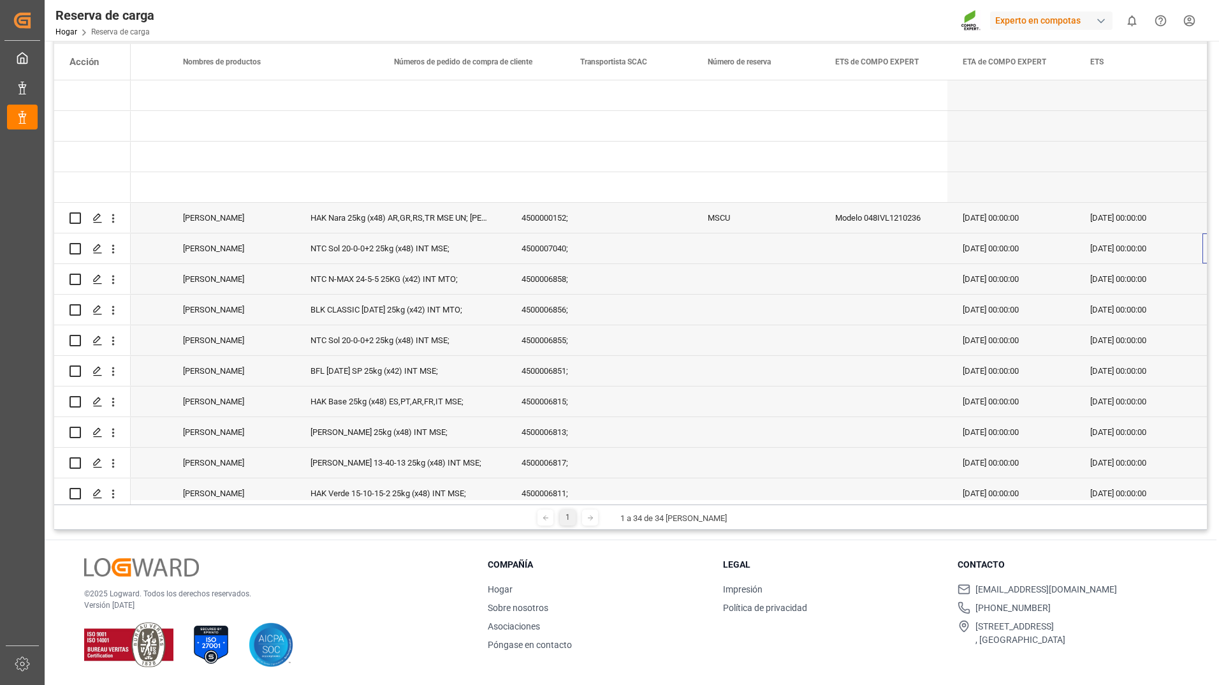
scroll to position [0, 629]
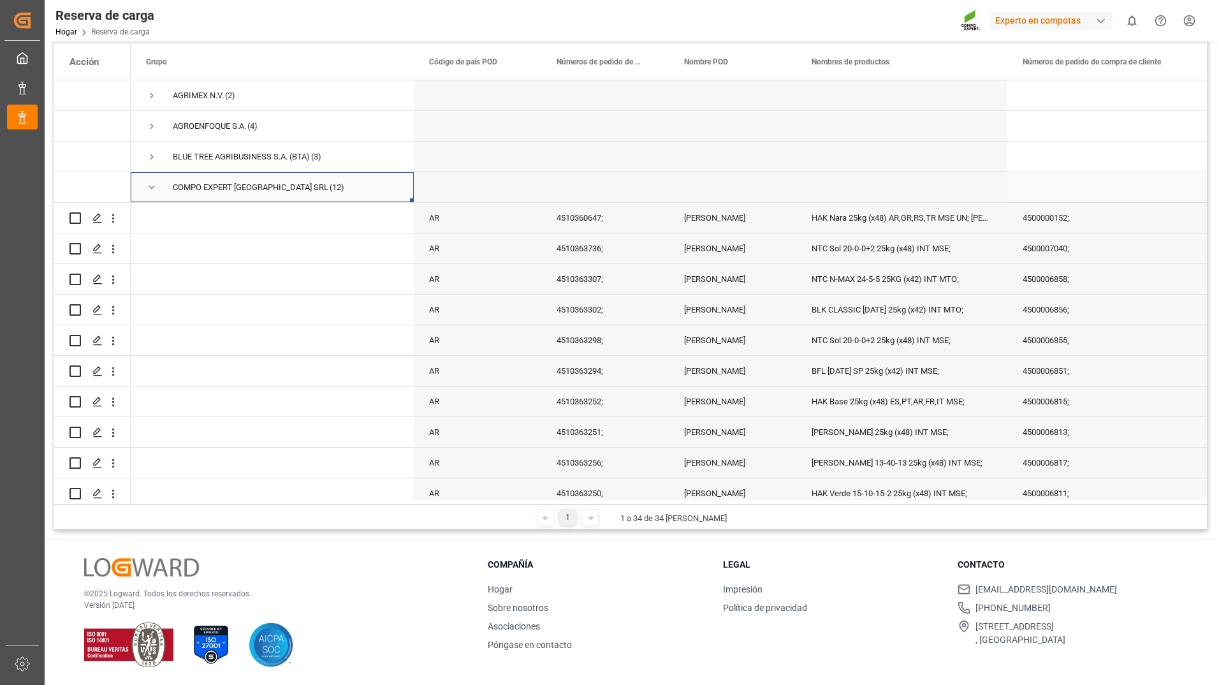
click at [151, 190] on span "Presione ESPACIO para seleccionar esta fila." at bounding box center [151, 187] width 11 height 11
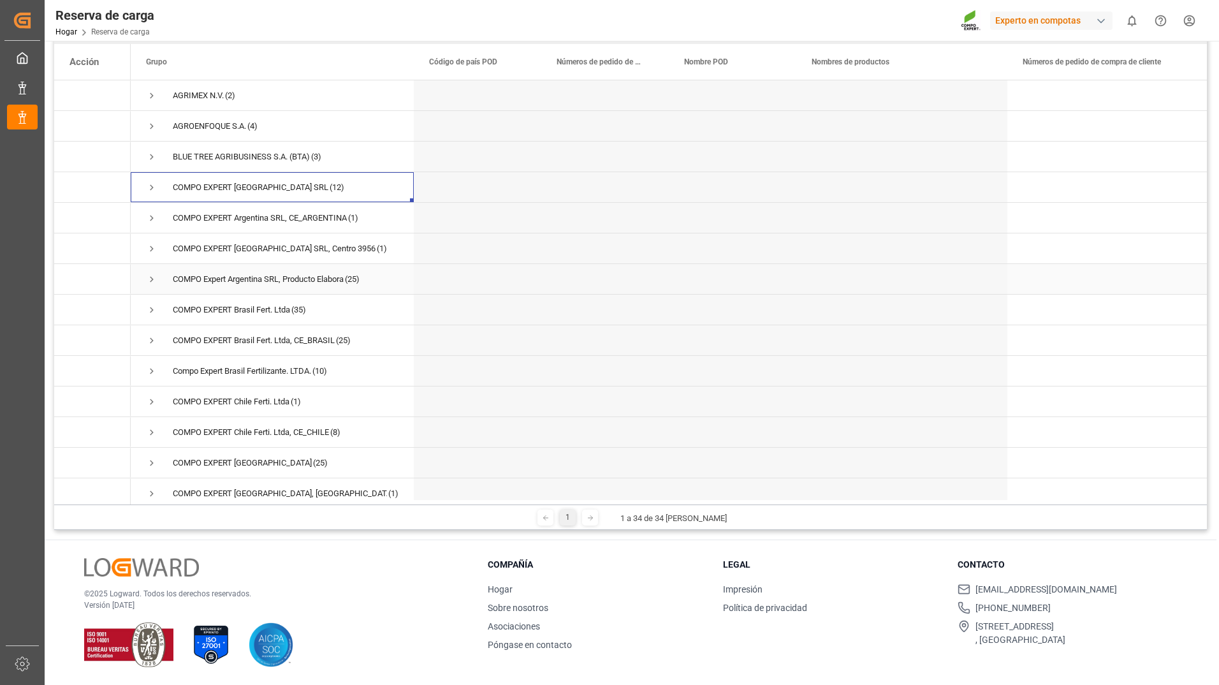
click at [150, 279] on span "Presione ESPACIO para seleccionar esta fila." at bounding box center [151, 278] width 11 height 11
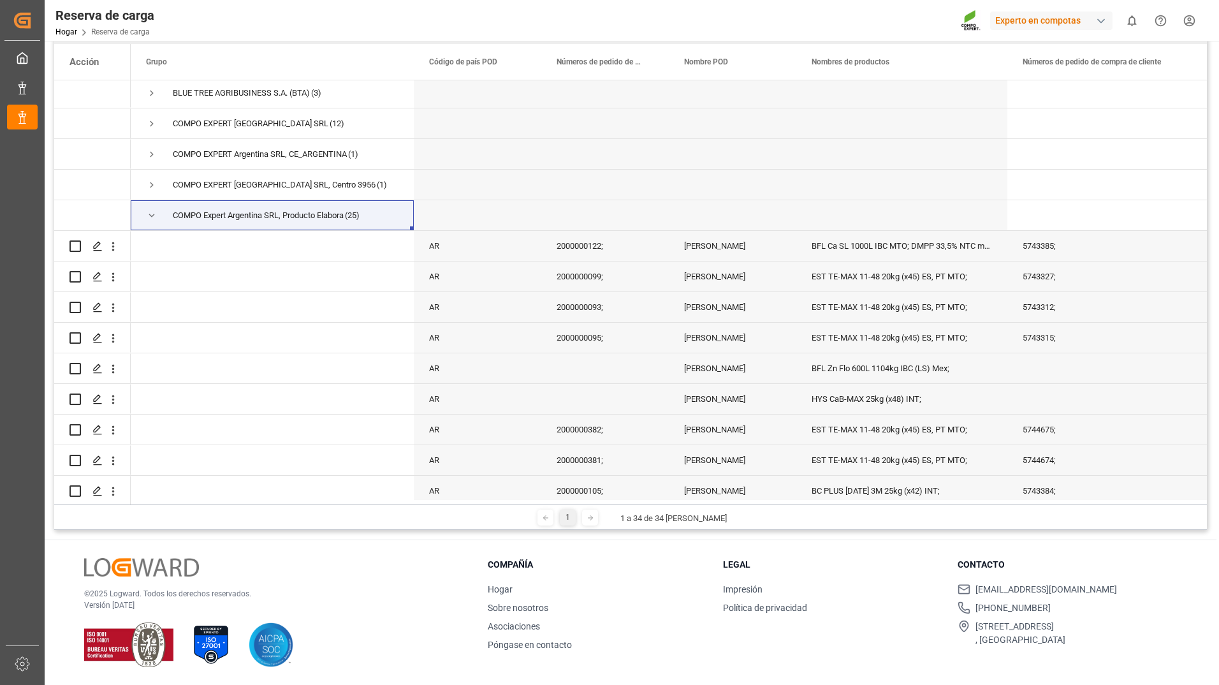
drag, startPoint x: 608, startPoint y: 504, endPoint x: 625, endPoint y: 504, distance: 17.2
click at [625, 504] on div "1 1 a 34 de 34 filas" at bounding box center [630, 517] width 1153 height 26
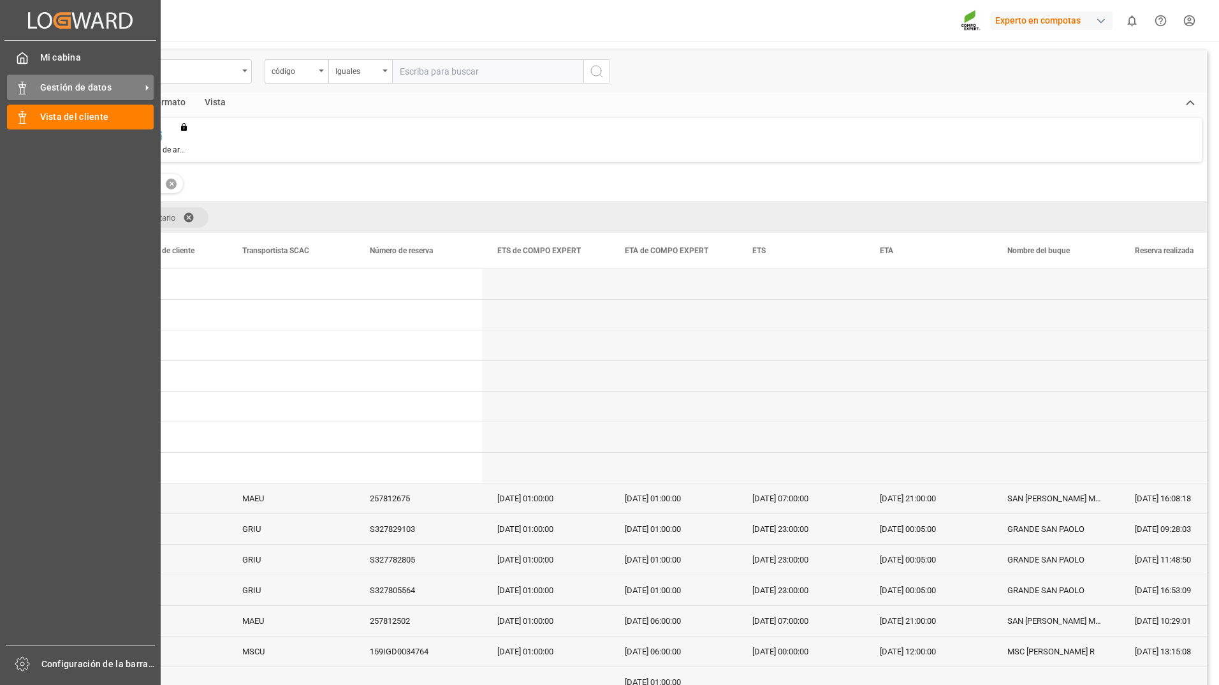
click at [34, 91] on div "Gestión de datos Gestión de datos" at bounding box center [80, 87] width 147 height 25
click at [94, 119] on span "Vista del cliente" at bounding box center [97, 116] width 114 height 13
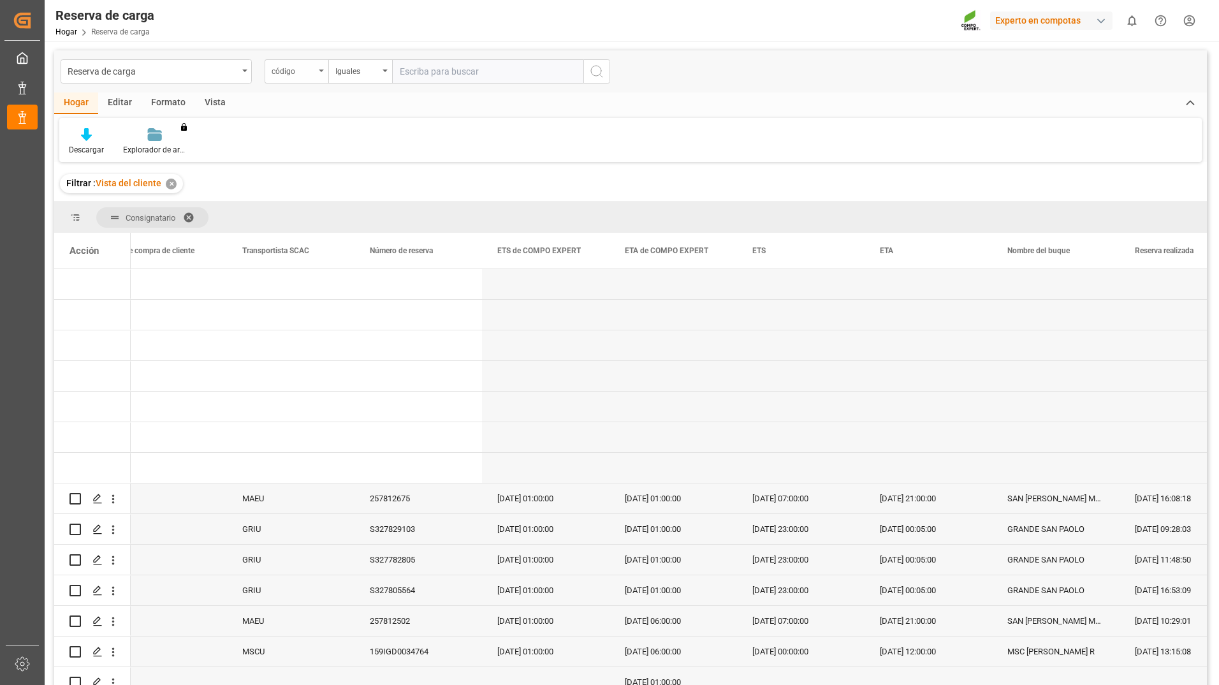
click at [321, 76] on div "código" at bounding box center [297, 71] width 64 height 24
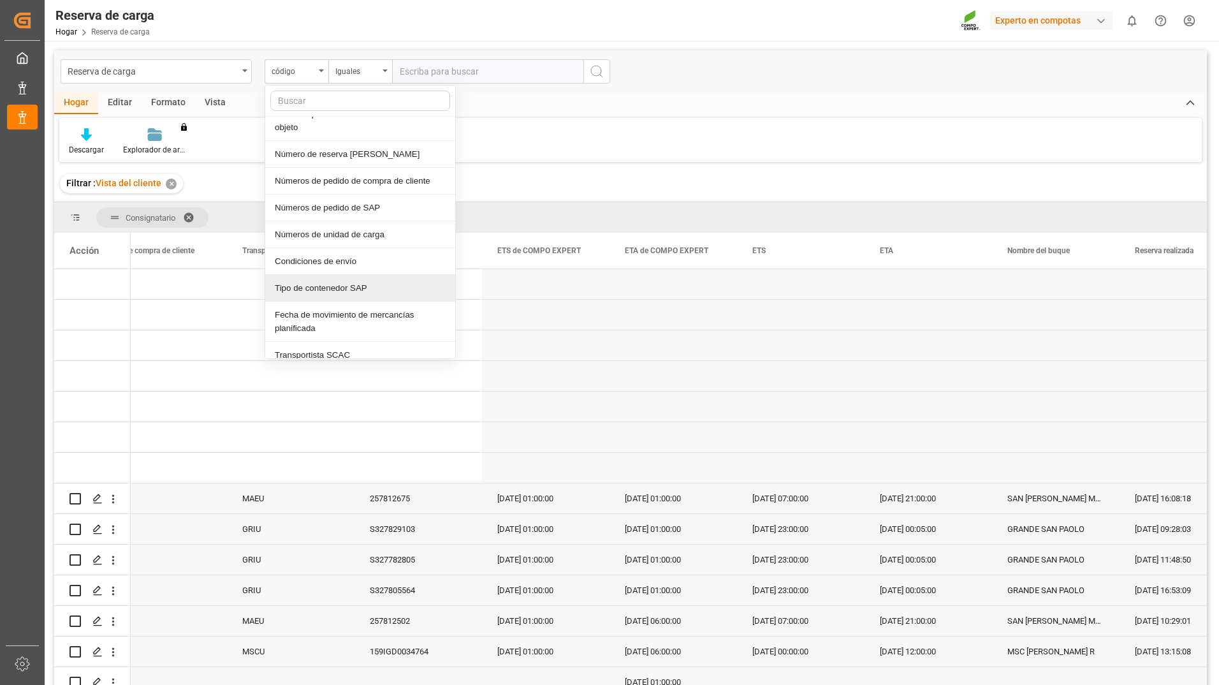
scroll to position [128, 0]
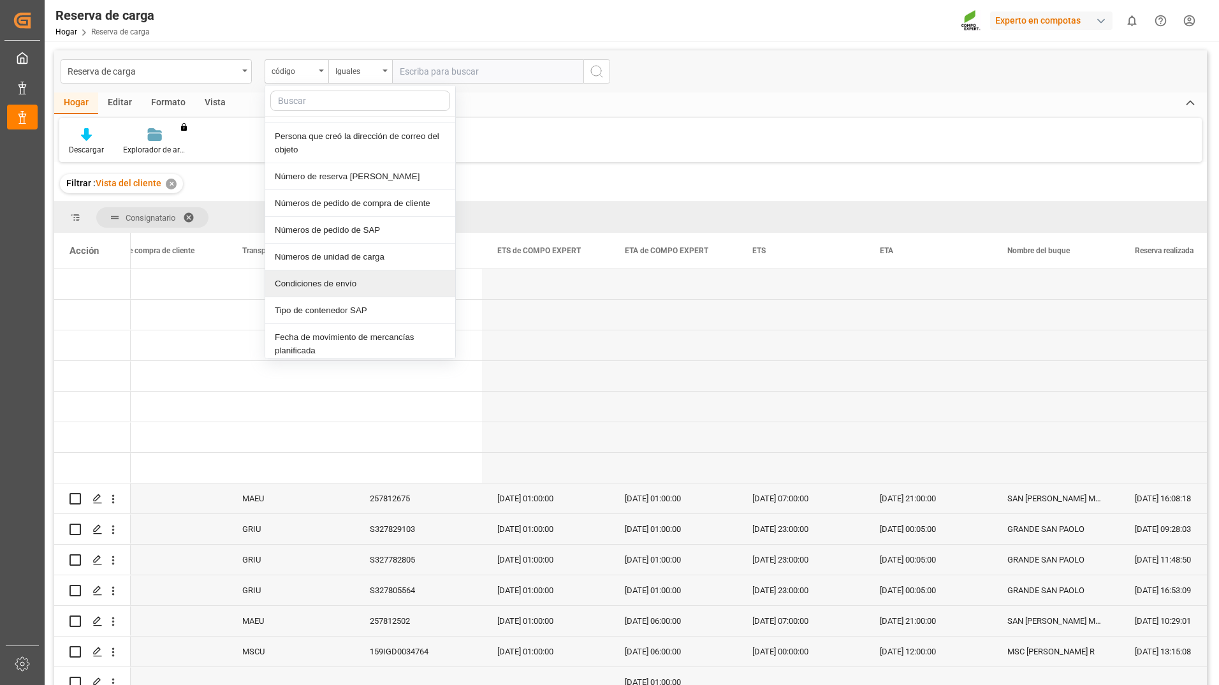
click at [382, 276] on div "Condiciones de envío" at bounding box center [360, 283] width 190 height 27
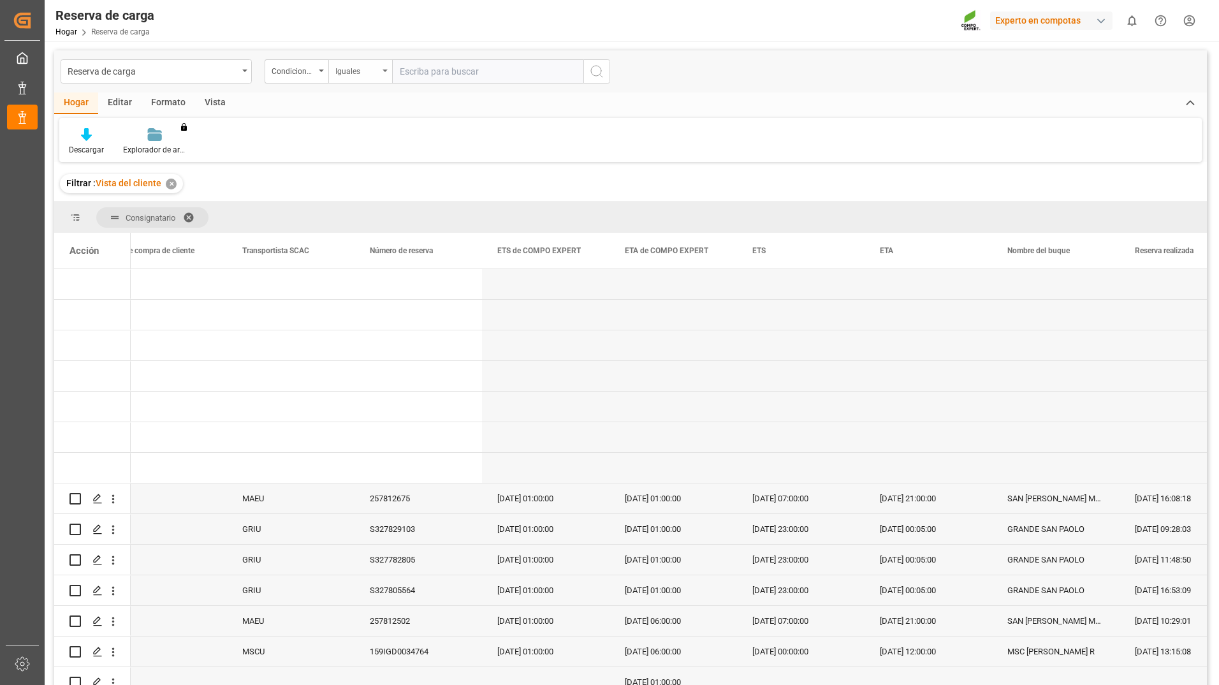
click at [384, 72] on div "Iguales" at bounding box center [360, 71] width 64 height 24
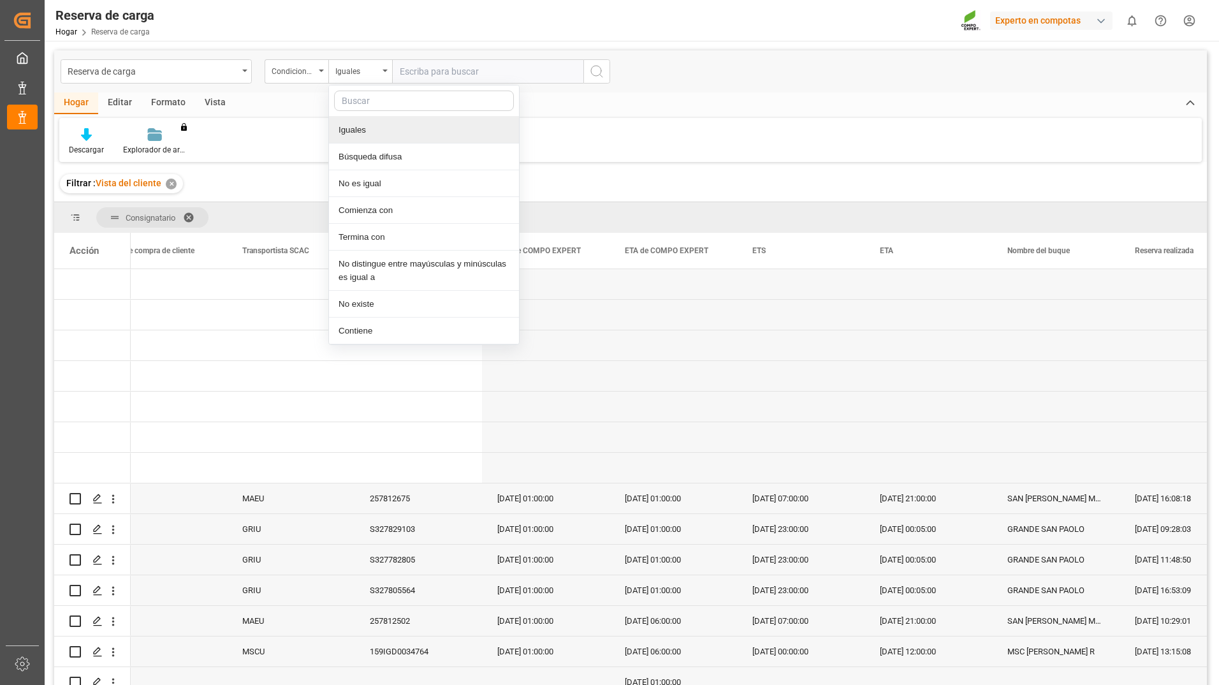
click at [421, 75] on input "text" at bounding box center [487, 71] width 191 height 24
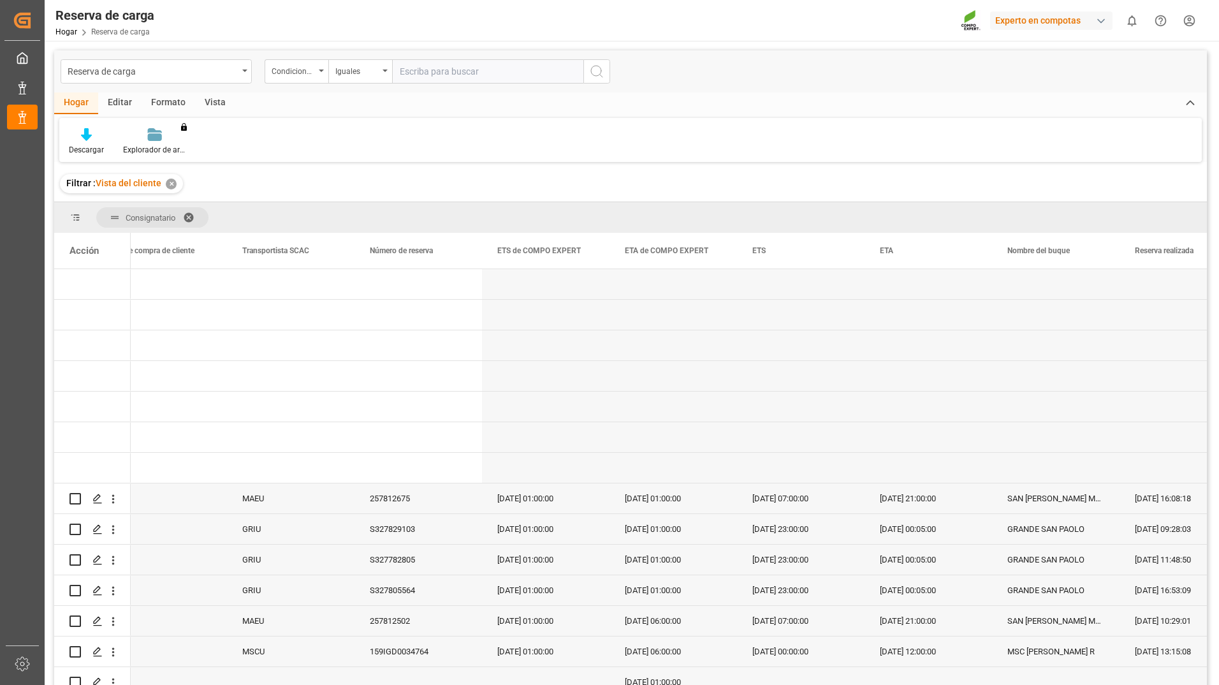
paste input "6200000308"
type input "6200000308"
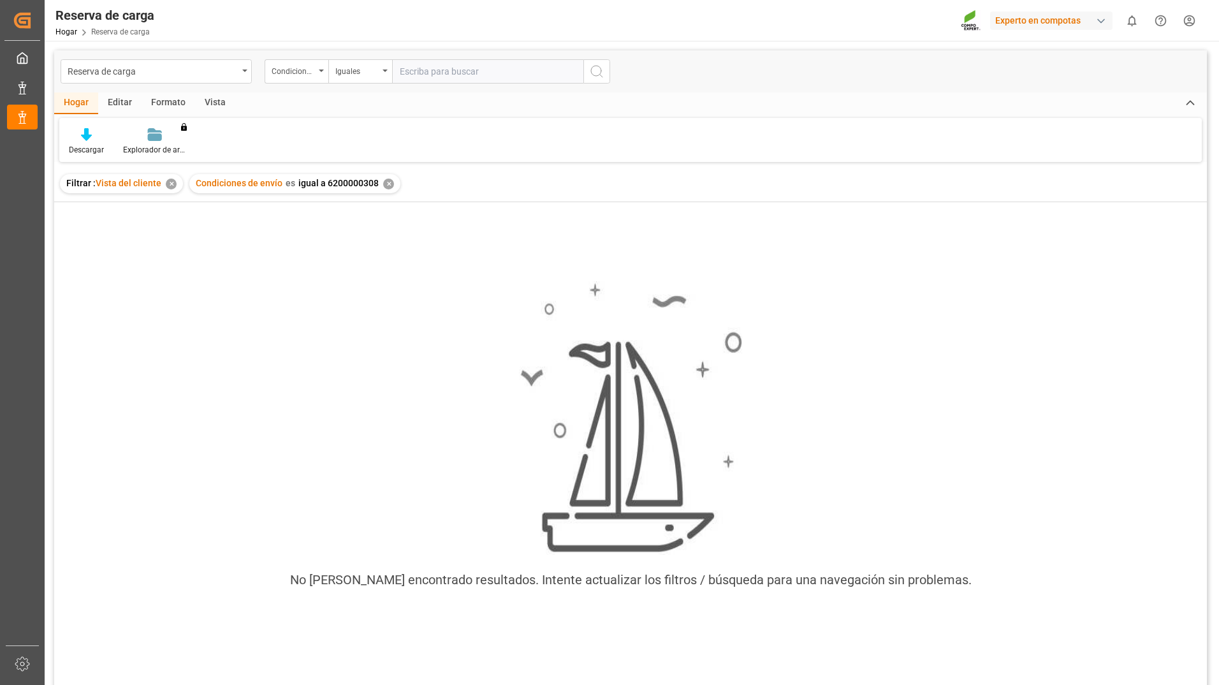
click at [173, 185] on div "✕" at bounding box center [171, 184] width 11 height 11
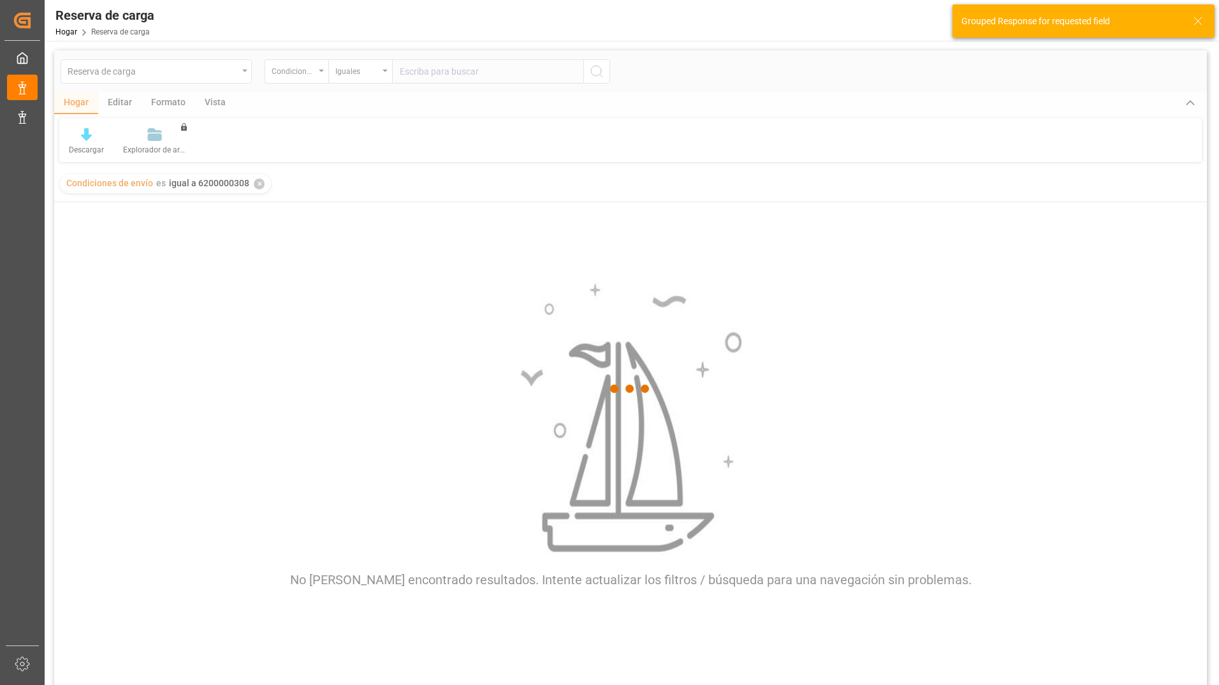
scroll to position [0, 724]
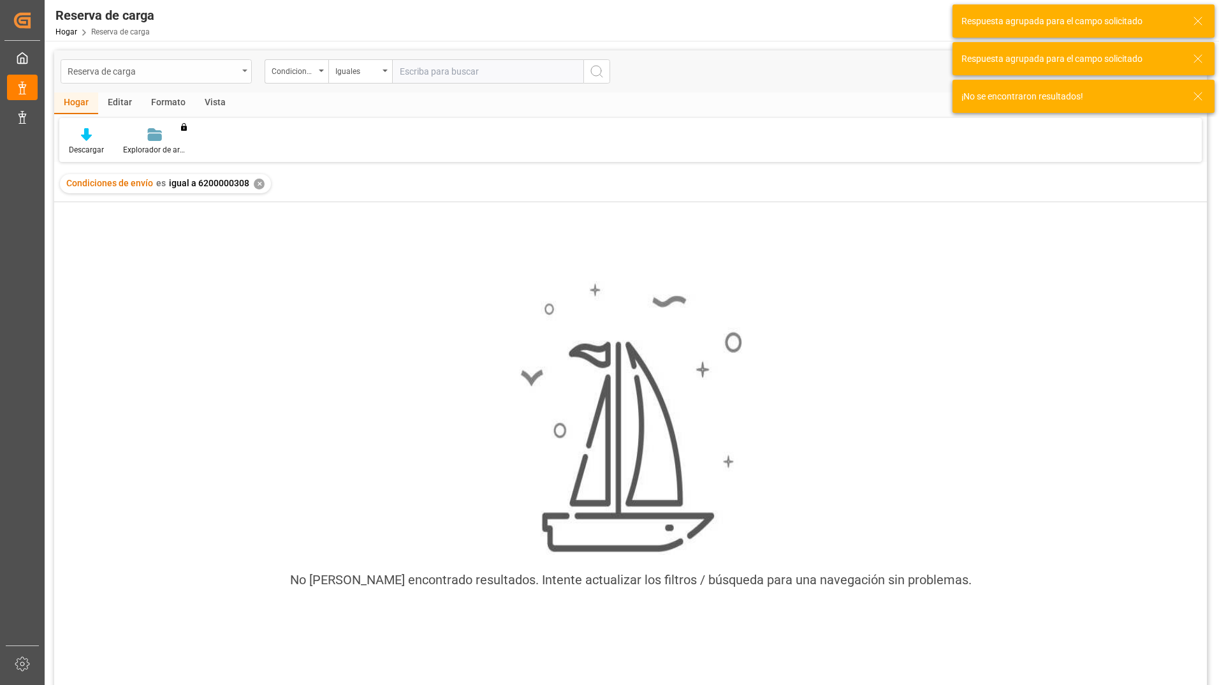
click at [241, 73] on div "Reserva de carga" at bounding box center [156, 71] width 191 height 24
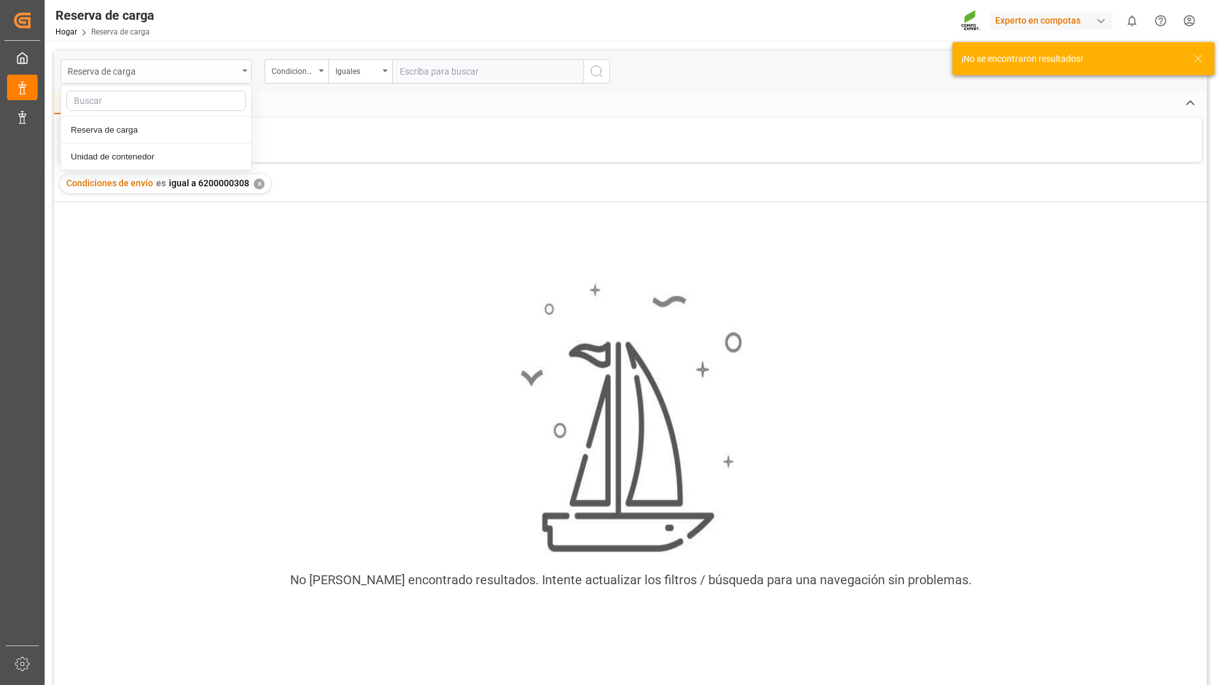
click at [242, 73] on div "Reserva de carga" at bounding box center [156, 71] width 191 height 24
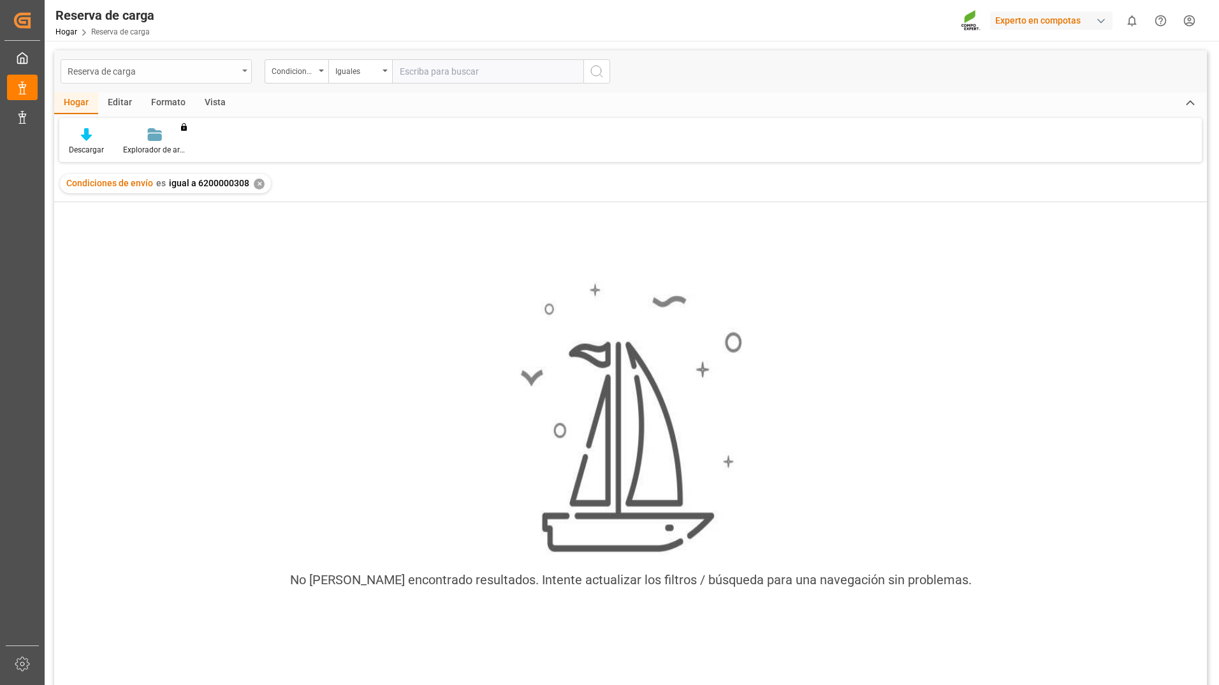
click at [242, 73] on div "Reserva de carga" at bounding box center [156, 71] width 191 height 24
click at [314, 72] on div "Condiciones de envío" at bounding box center [293, 69] width 43 height 15
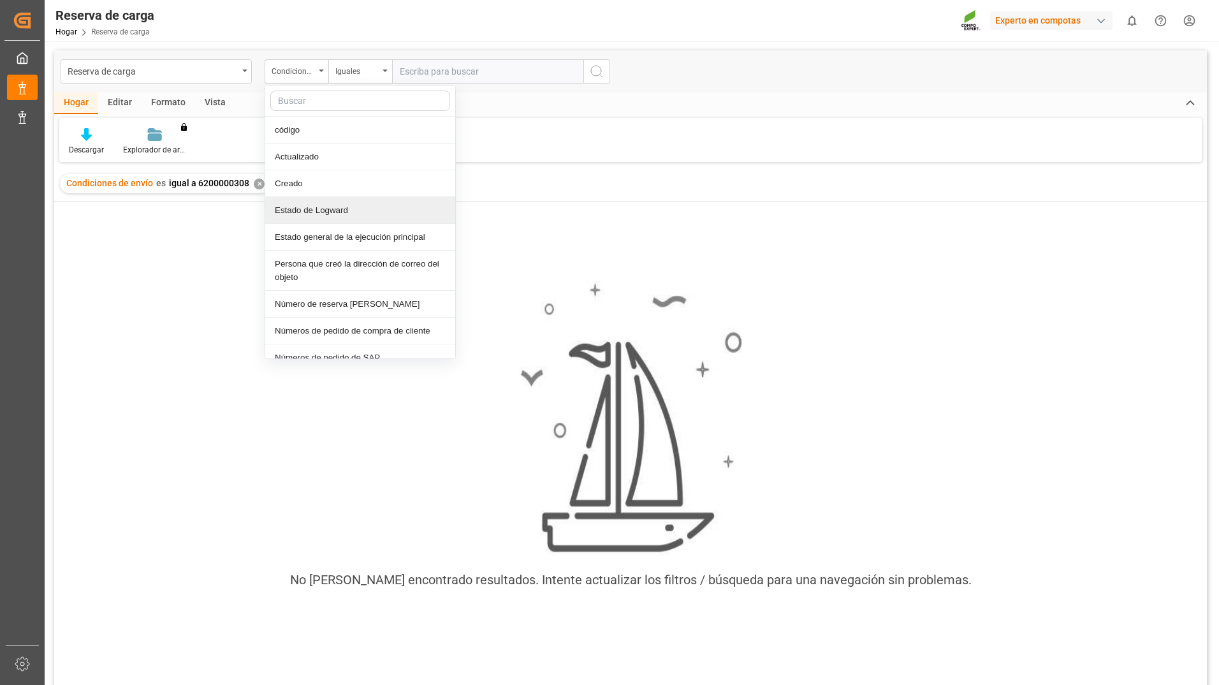
click at [375, 214] on div "Estado de Logward" at bounding box center [360, 210] width 190 height 27
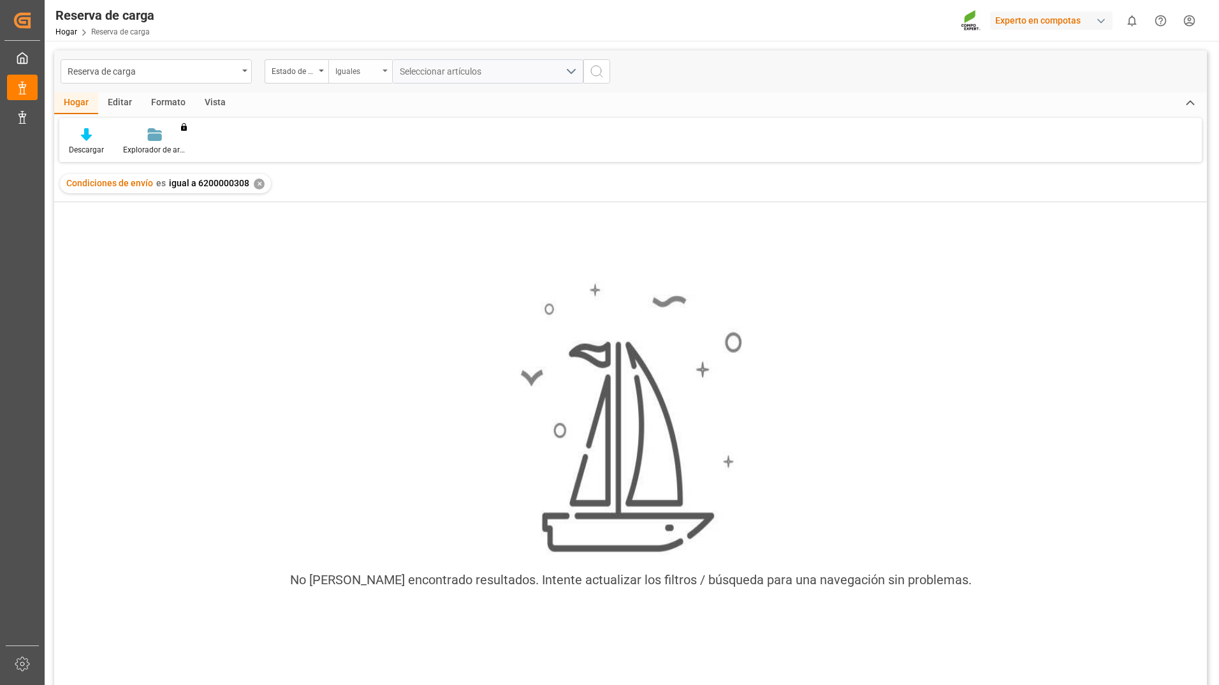
click at [383, 71] on icon "Abrir menú" at bounding box center [385, 70] width 5 height 3
click at [392, 155] on div "No es igual" at bounding box center [424, 156] width 190 height 27
click at [536, 72] on div "Seleccionar artículos" at bounding box center [483, 71] width 166 height 13
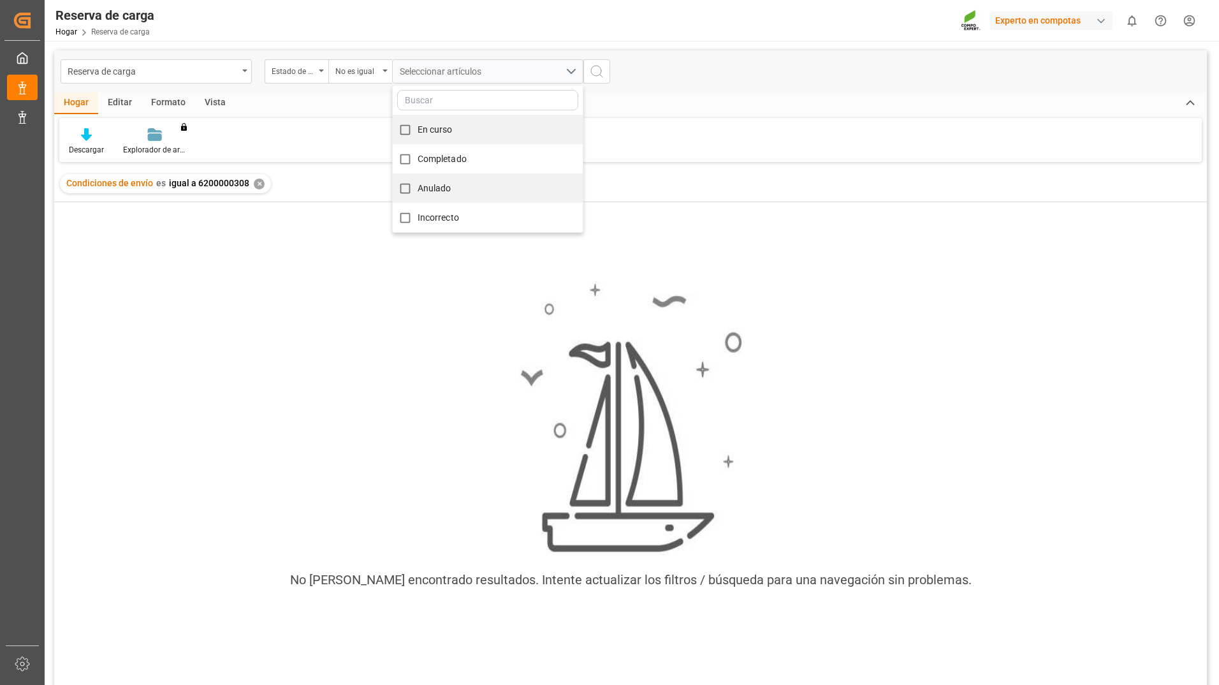
click at [255, 185] on div "✕" at bounding box center [259, 184] width 11 height 11
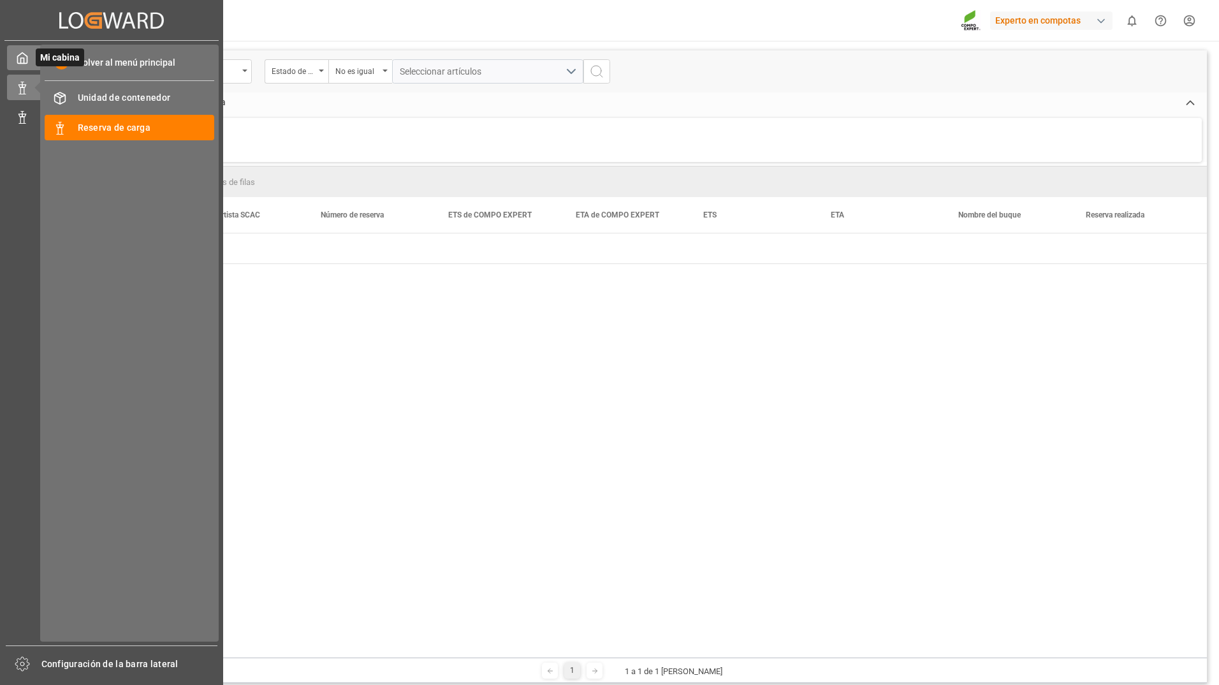
click at [24, 59] on polyline at bounding box center [22, 60] width 3 height 5
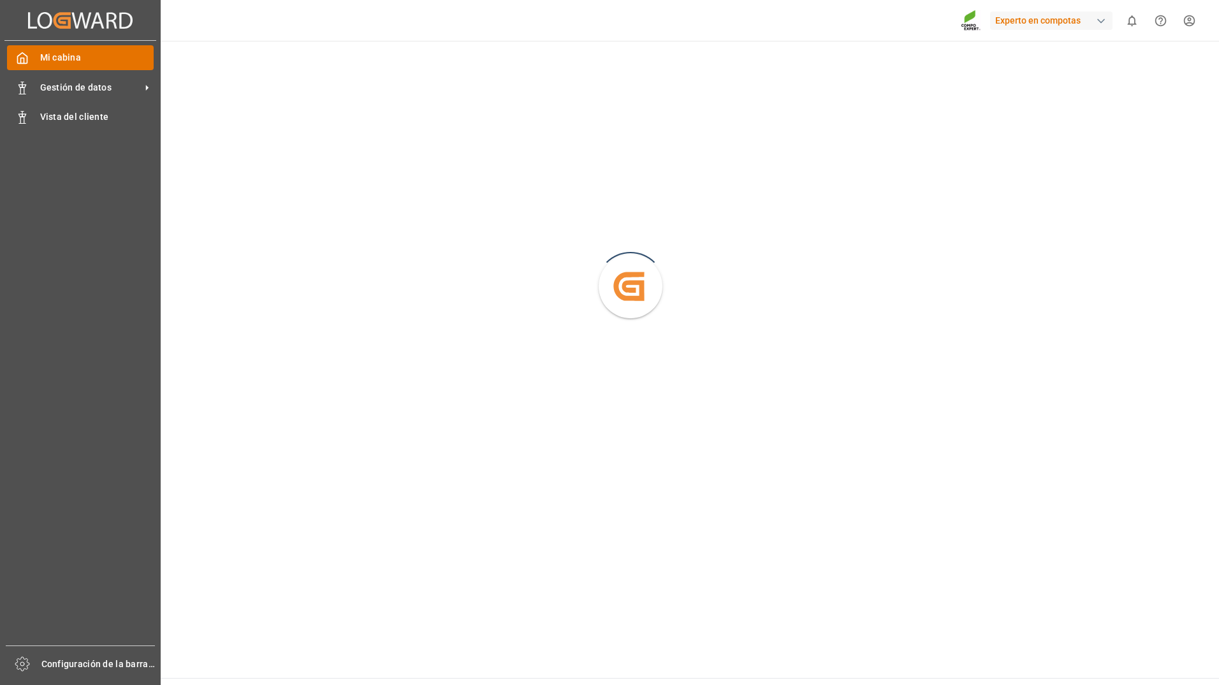
click at [105, 58] on span "Mi cabina" at bounding box center [97, 57] width 114 height 13
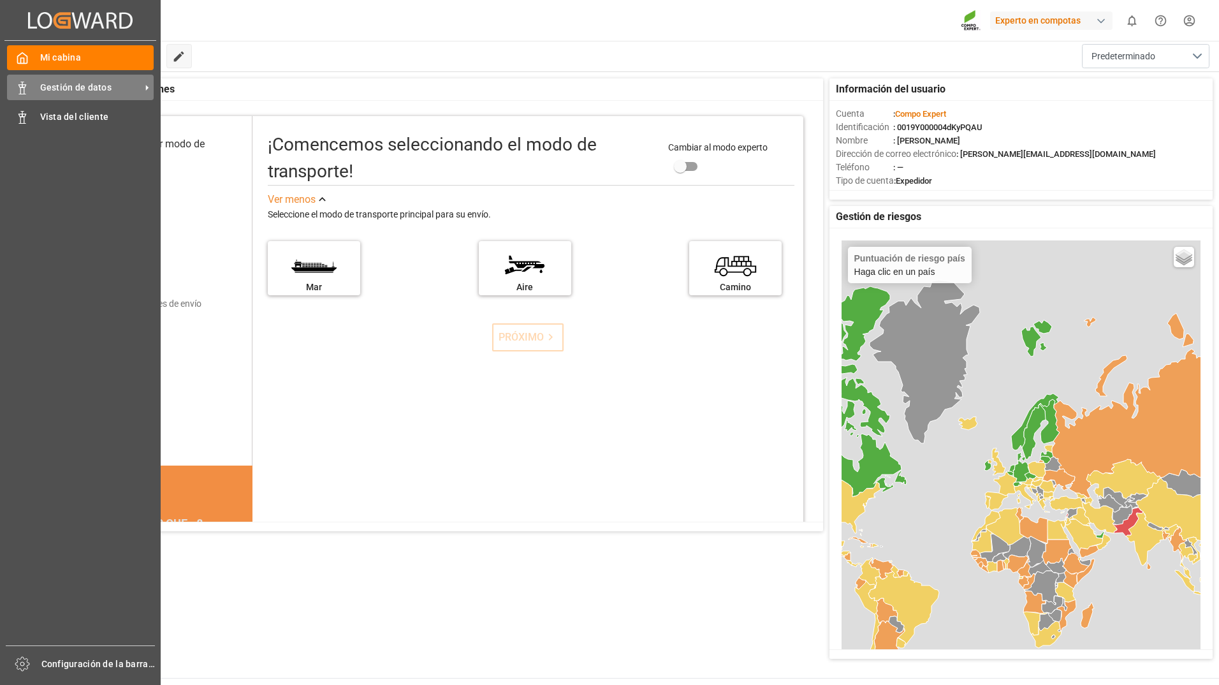
click at [71, 89] on span "Gestión de datos" at bounding box center [90, 87] width 101 height 13
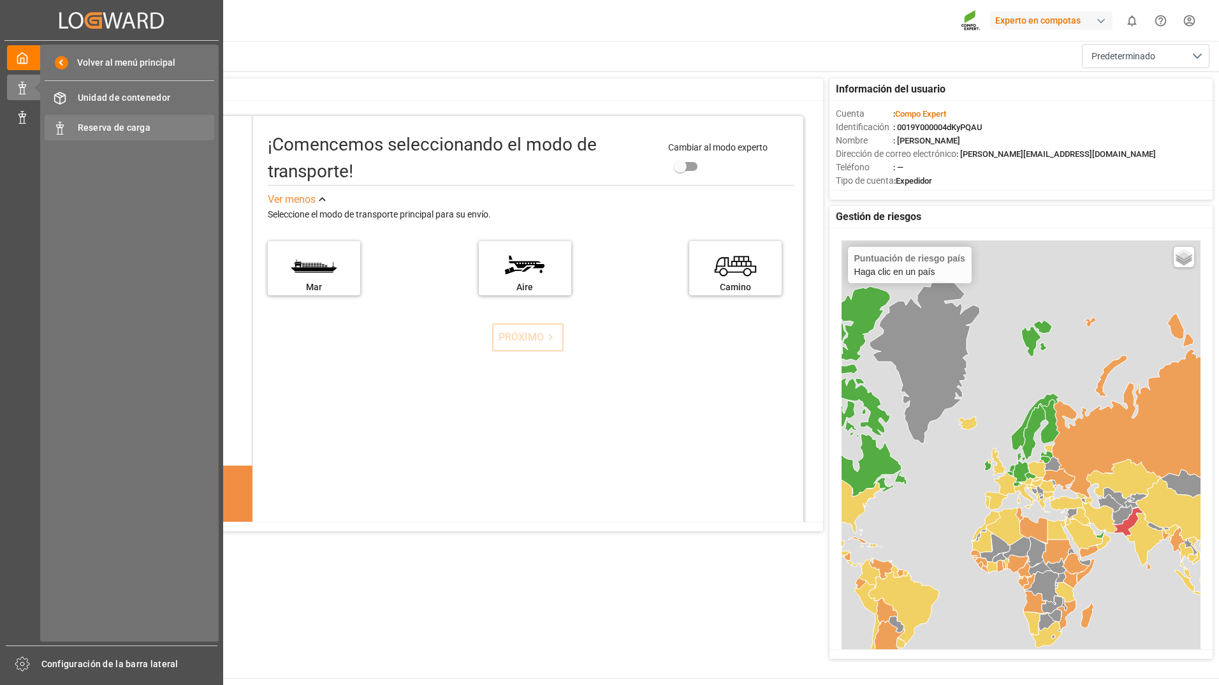
click at [160, 128] on span "Reserva de carga" at bounding box center [146, 127] width 137 height 13
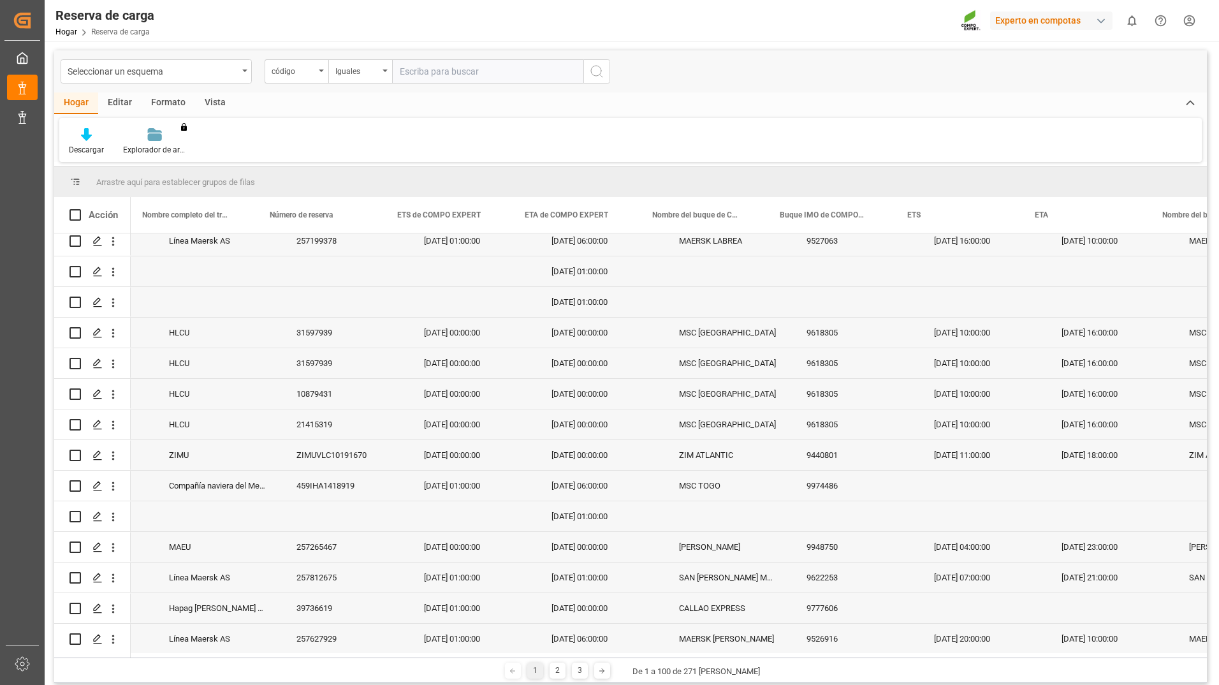
scroll to position [0, 2335]
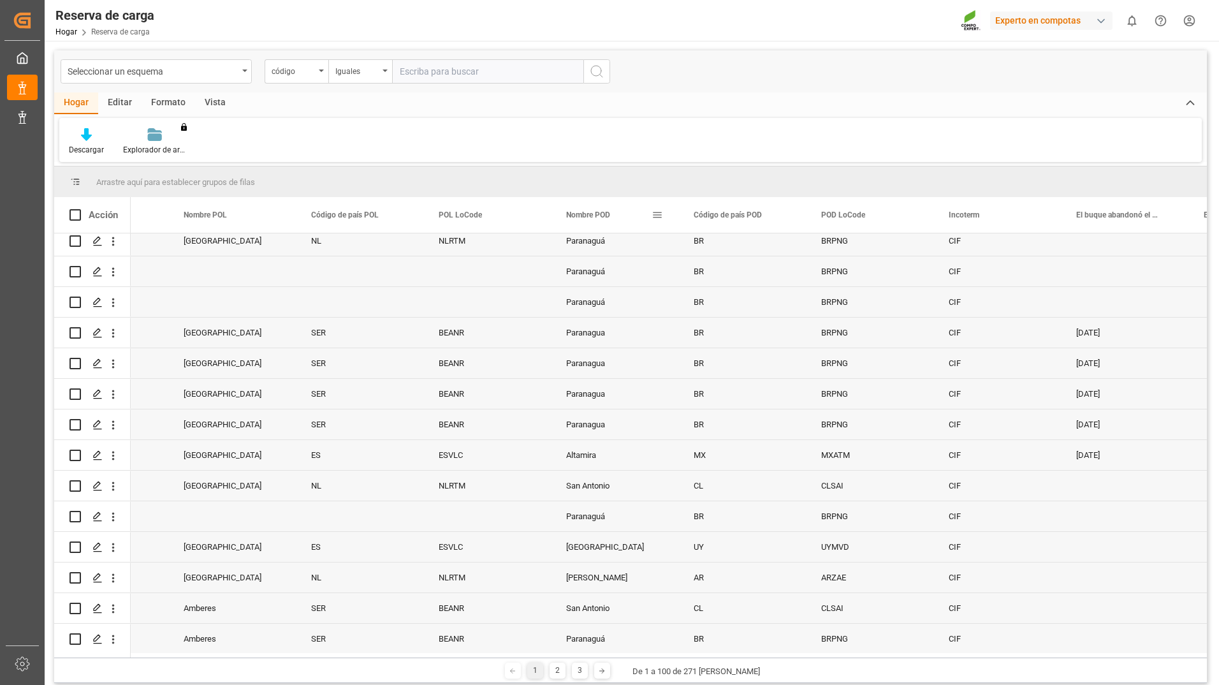
click at [660, 215] on span at bounding box center [657, 214] width 11 height 11
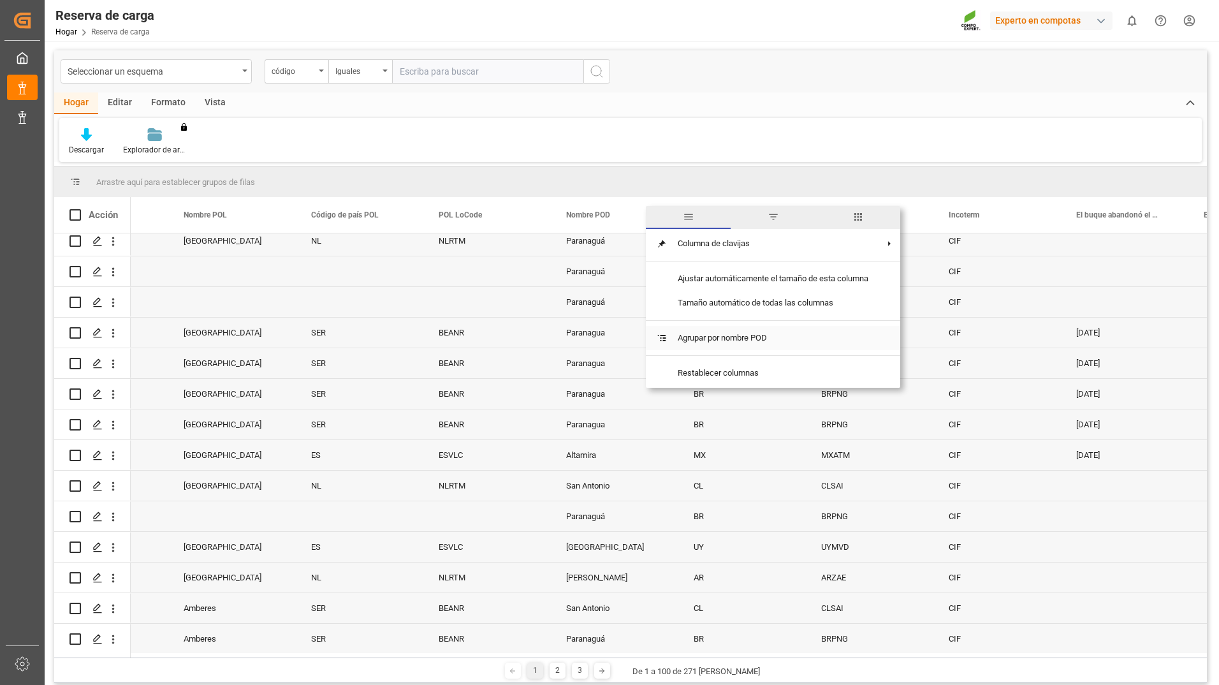
click at [713, 344] on span "Agrupar por nombre POD" at bounding box center [772, 338] width 211 height 24
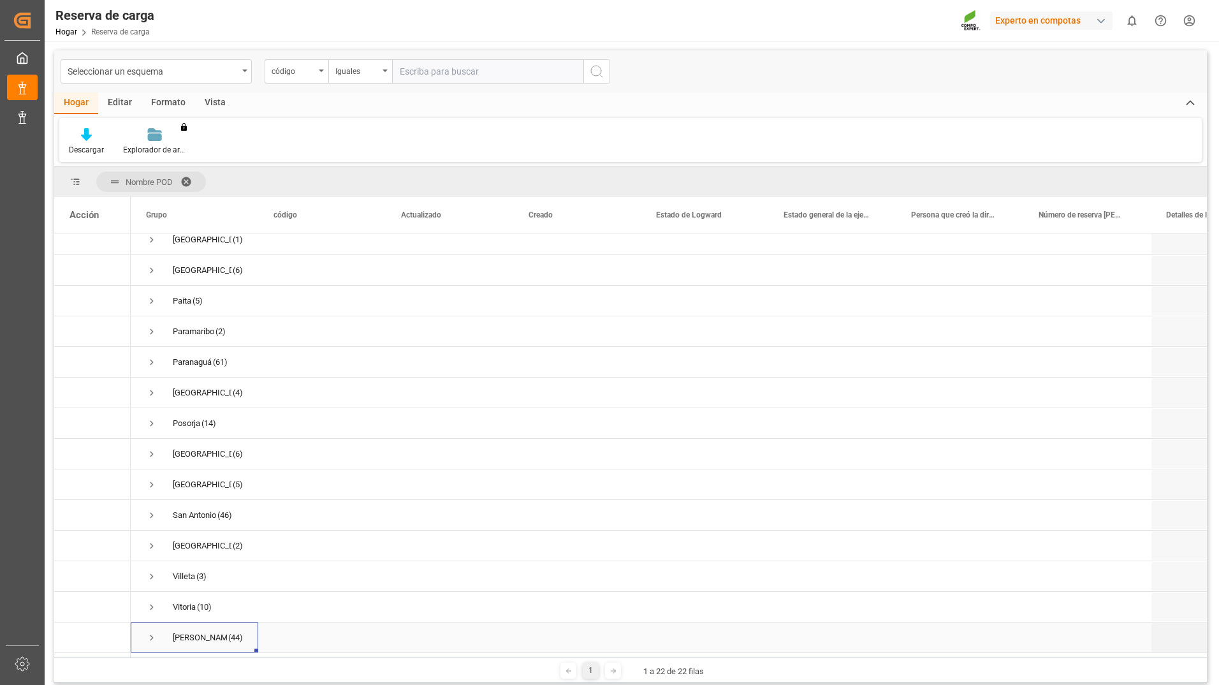
click at [150, 636] on span "Presione ESPACIO para seleccionar esta fila." at bounding box center [151, 637] width 11 height 11
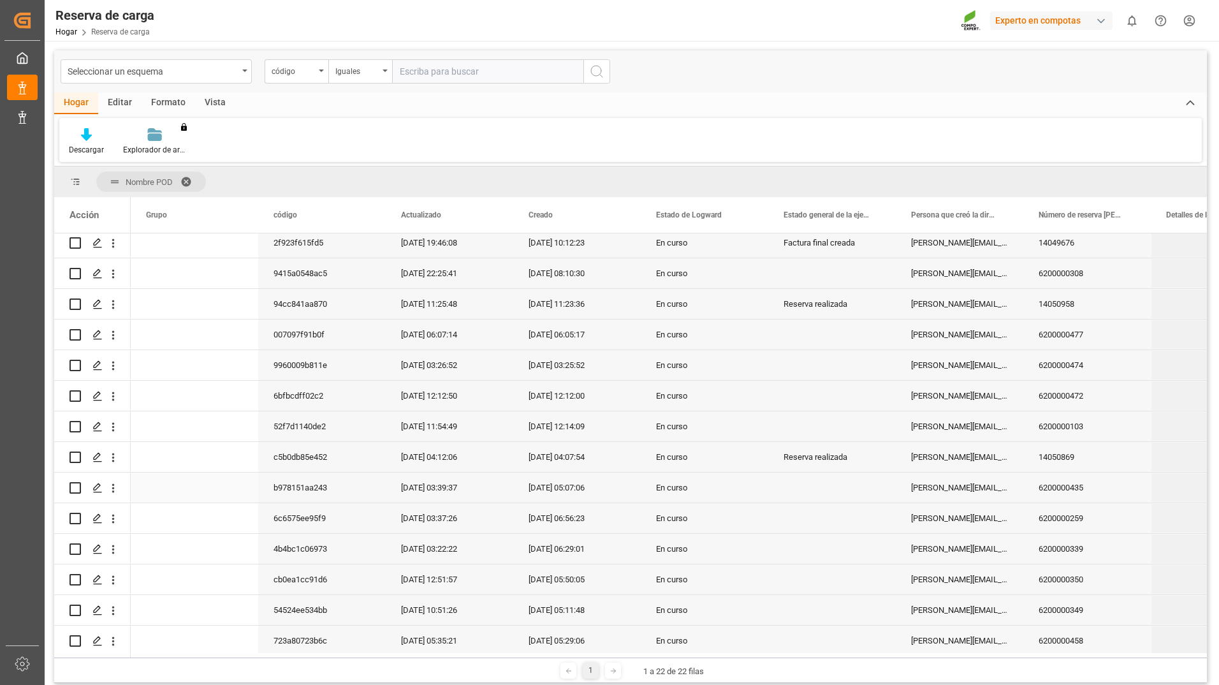
click at [1119, 479] on div "6200000435" at bounding box center [1087, 487] width 128 height 30
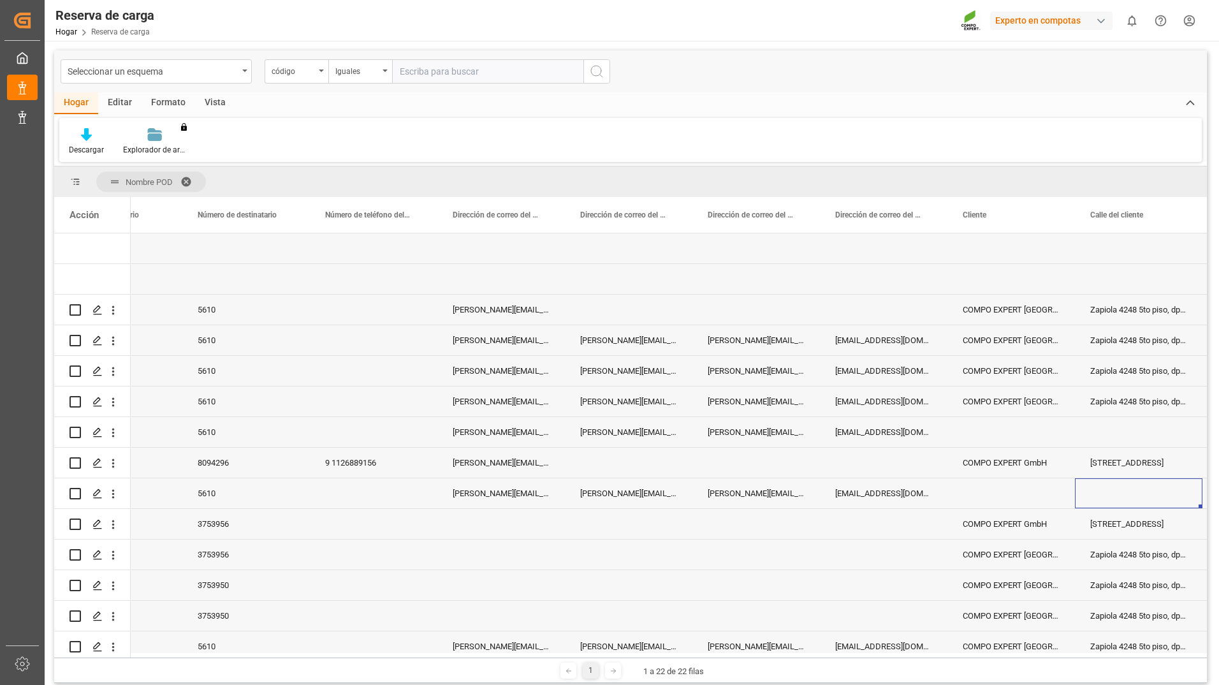
scroll to position [0, 7981]
